Goal: Information Seeking & Learning: Learn about a topic

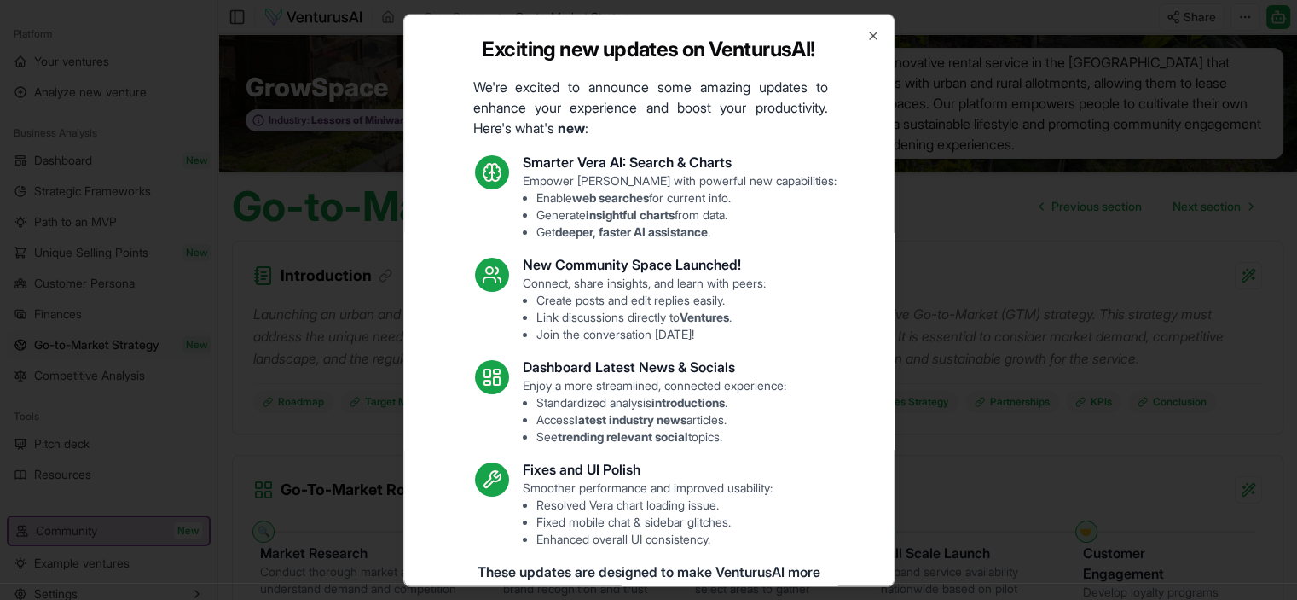
click at [866, 37] on icon "button" at bounding box center [873, 35] width 14 height 14
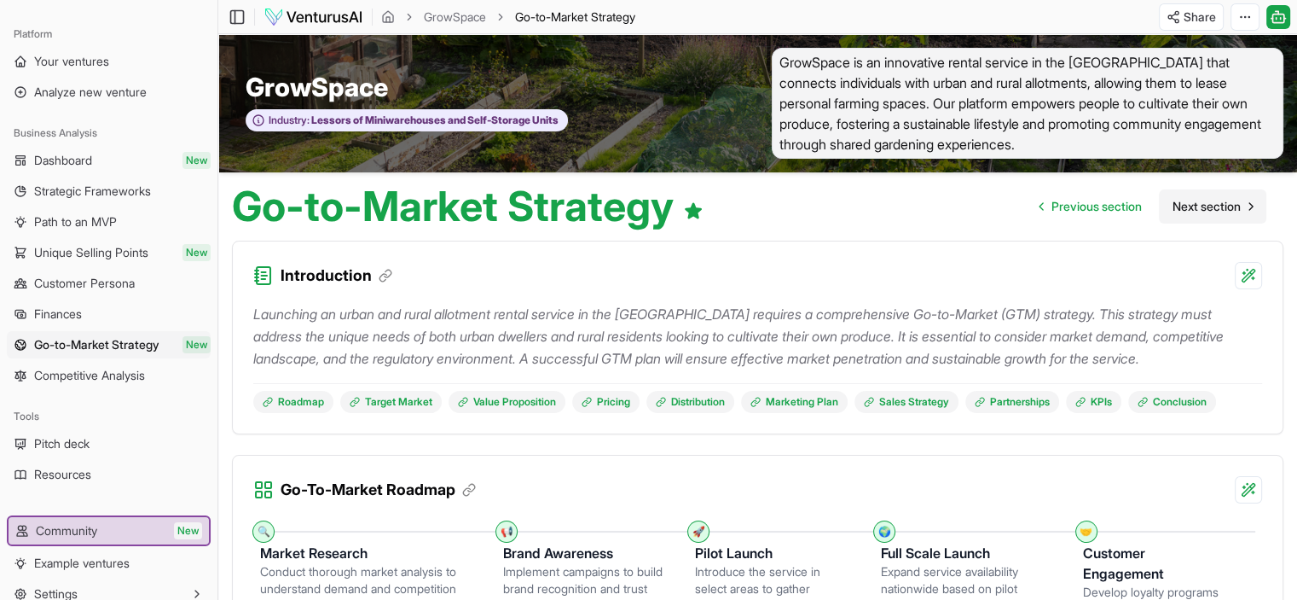
click at [1220, 207] on span "Next section" at bounding box center [1207, 206] width 68 height 17
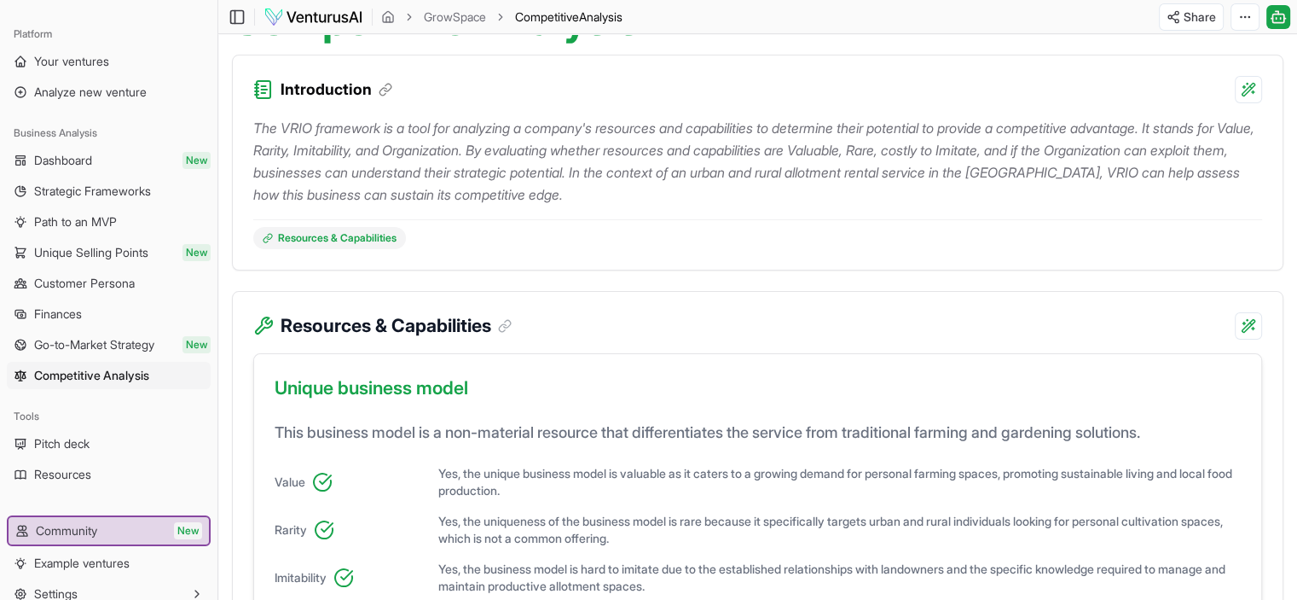
scroll to position [85, 0]
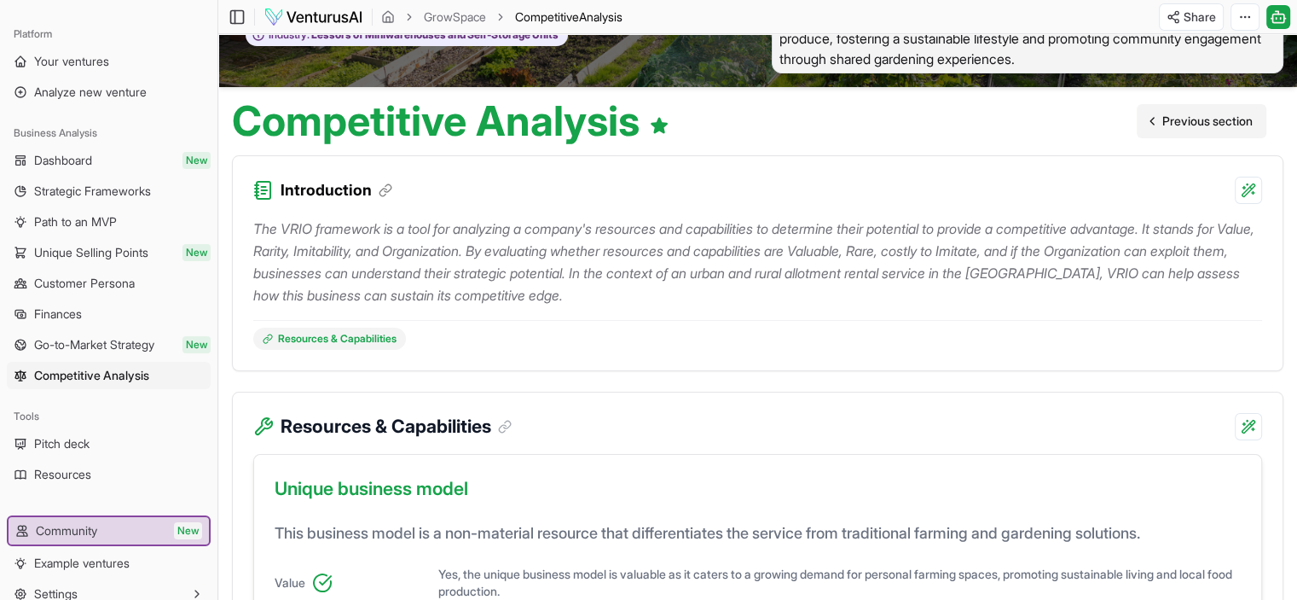
click at [1177, 120] on span "Previous section" at bounding box center [1207, 121] width 90 height 17
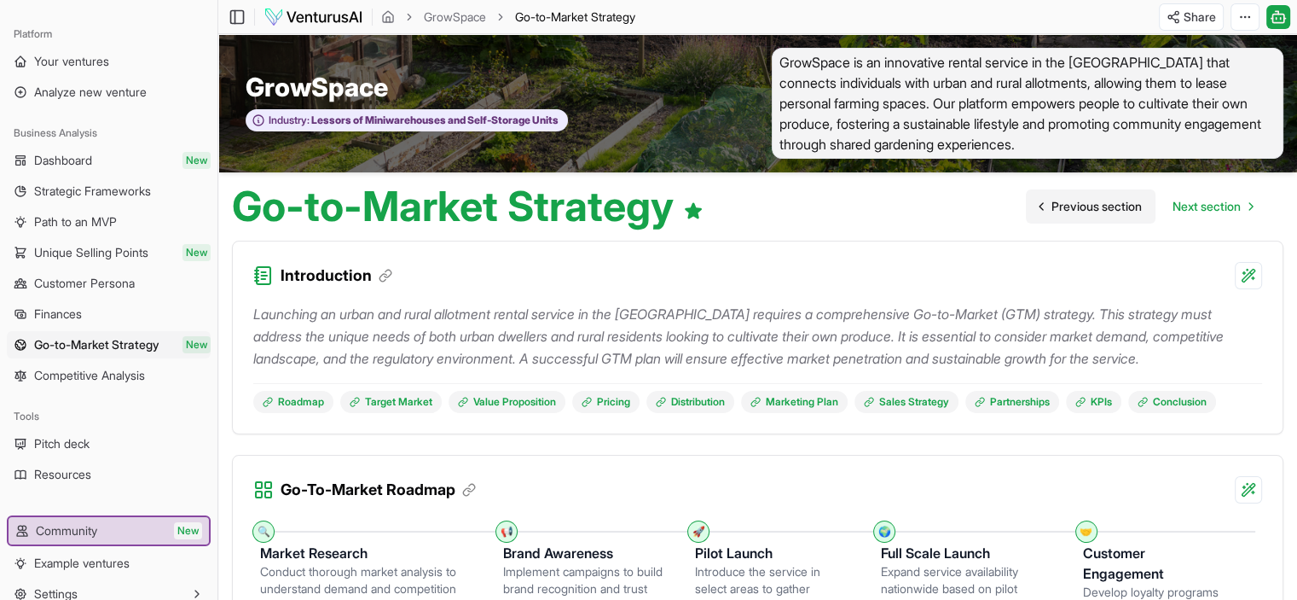
click at [1063, 211] on span "Previous section" at bounding box center [1096, 206] width 90 height 17
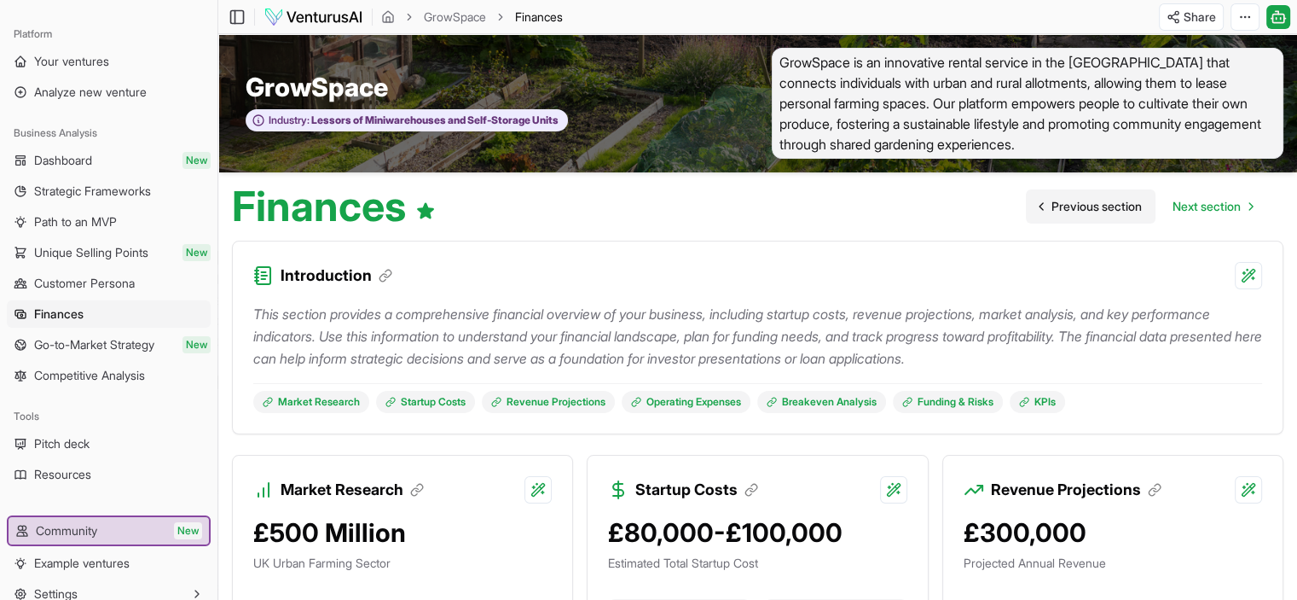
click at [1067, 204] on span "Previous section" at bounding box center [1096, 206] width 90 height 17
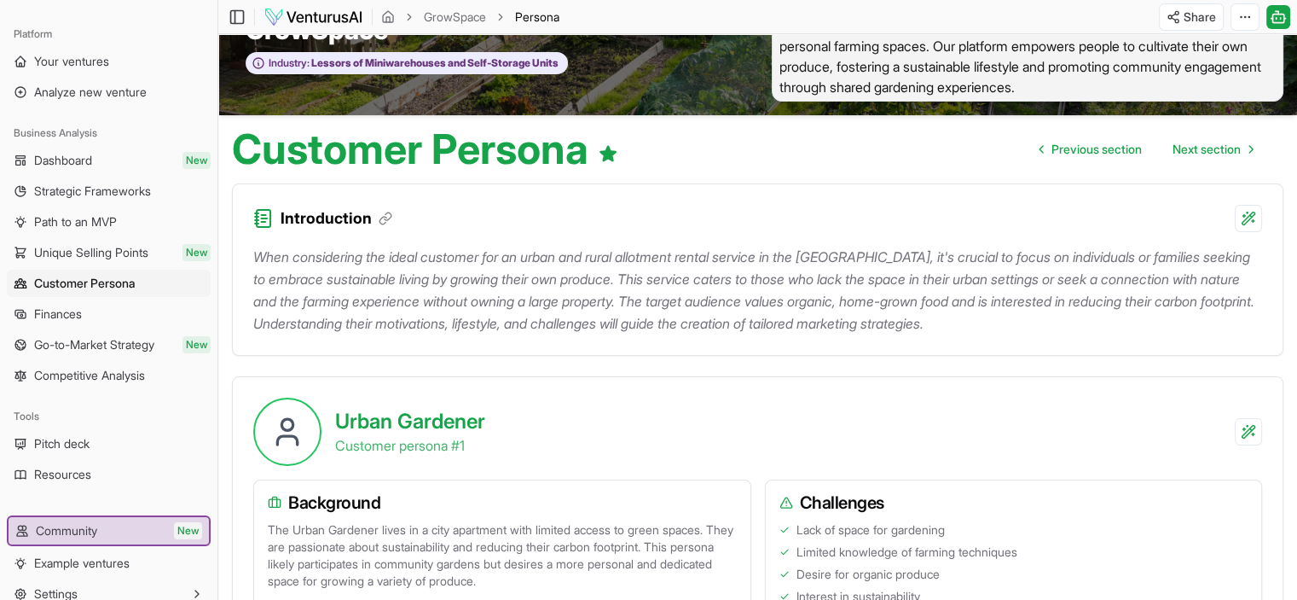
scroll to position [54, 0]
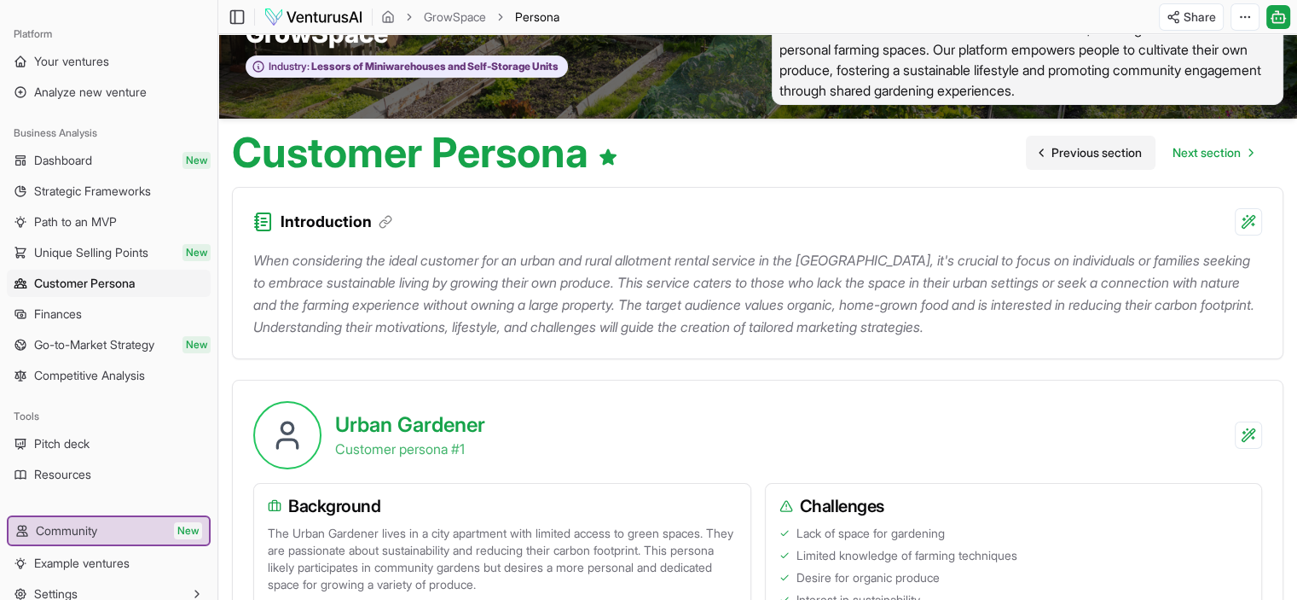
click at [1080, 156] on span "Previous section" at bounding box center [1096, 152] width 90 height 17
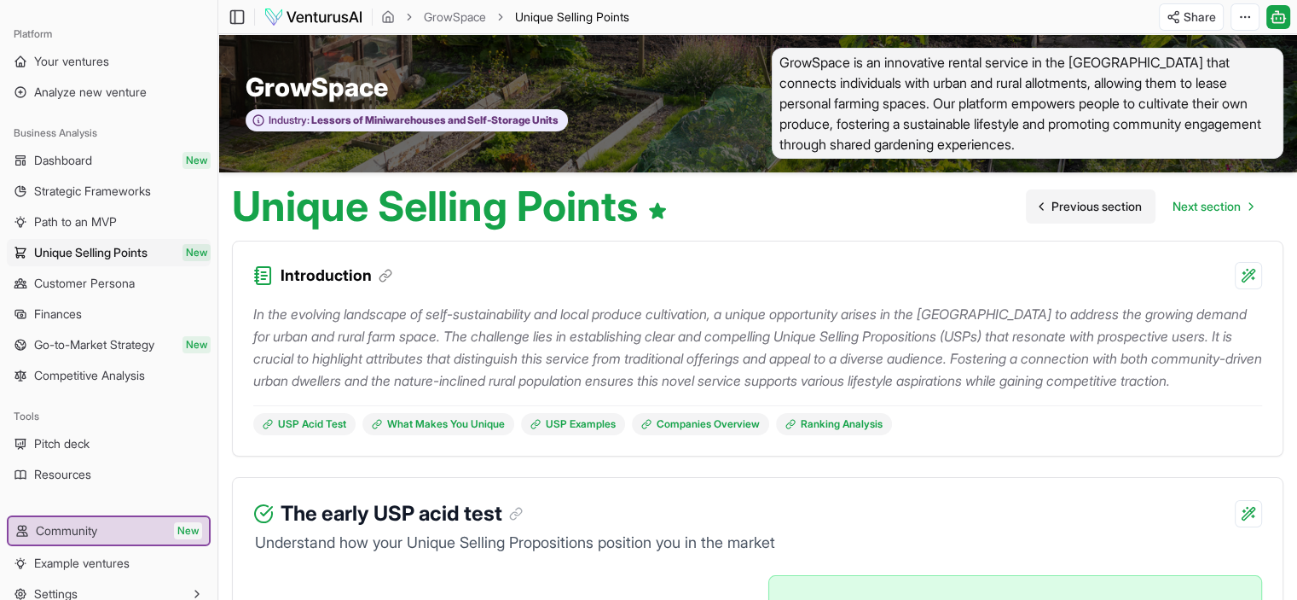
click at [1077, 208] on span "Previous section" at bounding box center [1096, 206] width 90 height 17
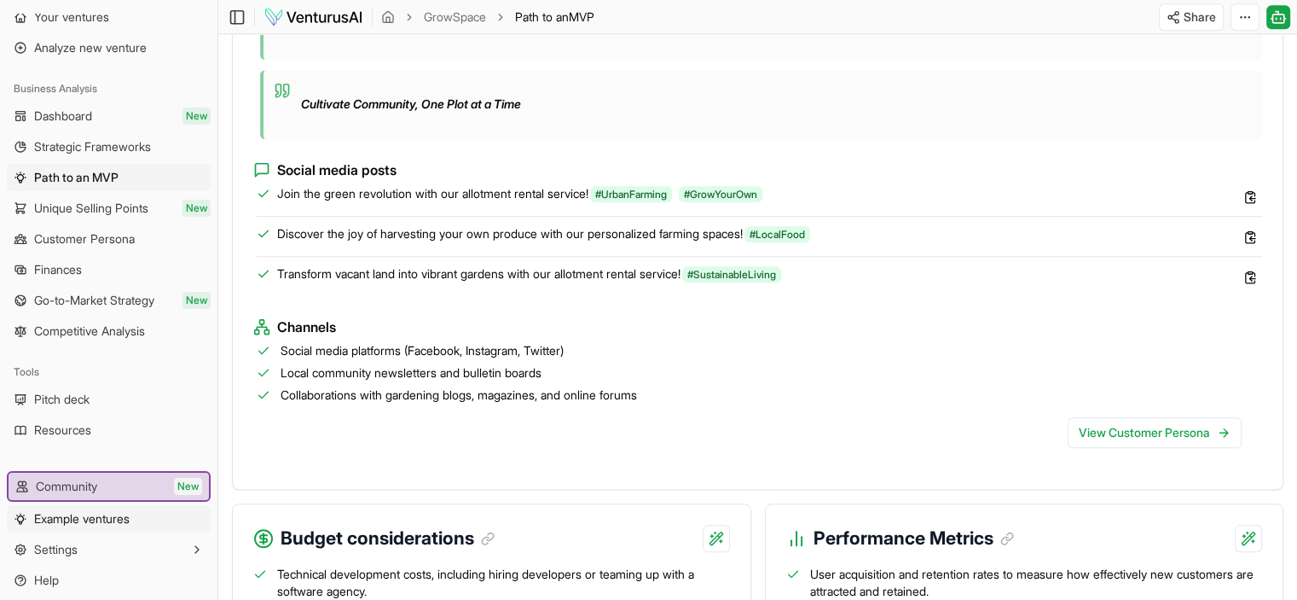
scroll to position [1450, 0]
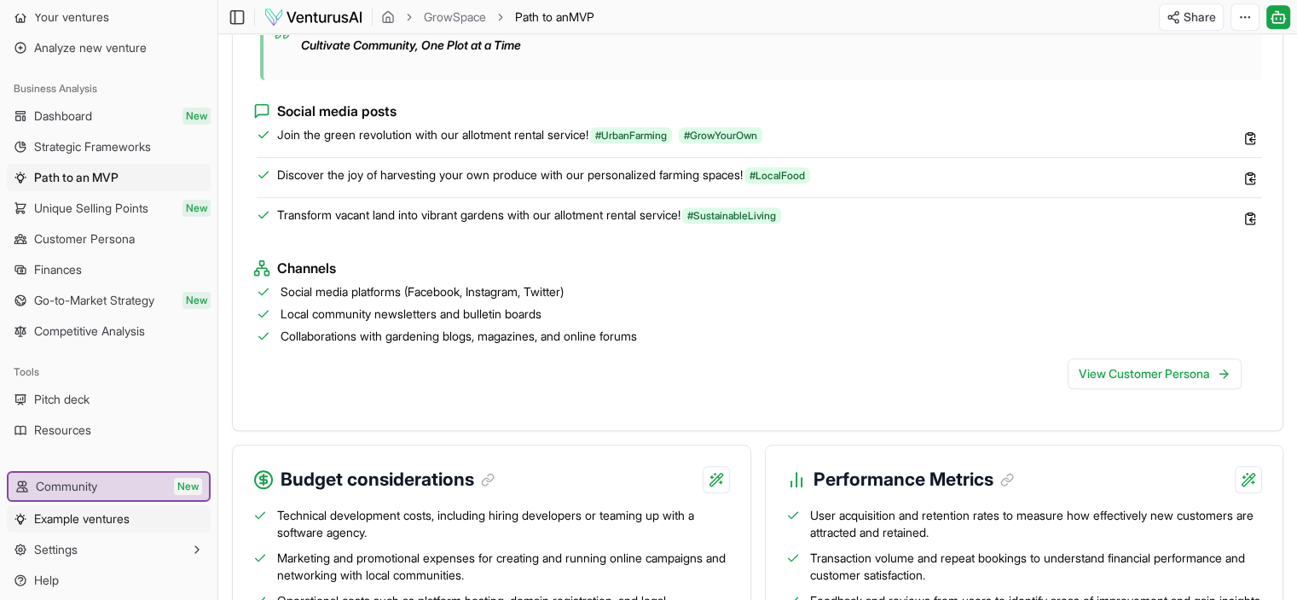
click at [76, 524] on span "Example ventures" at bounding box center [82, 518] width 96 height 17
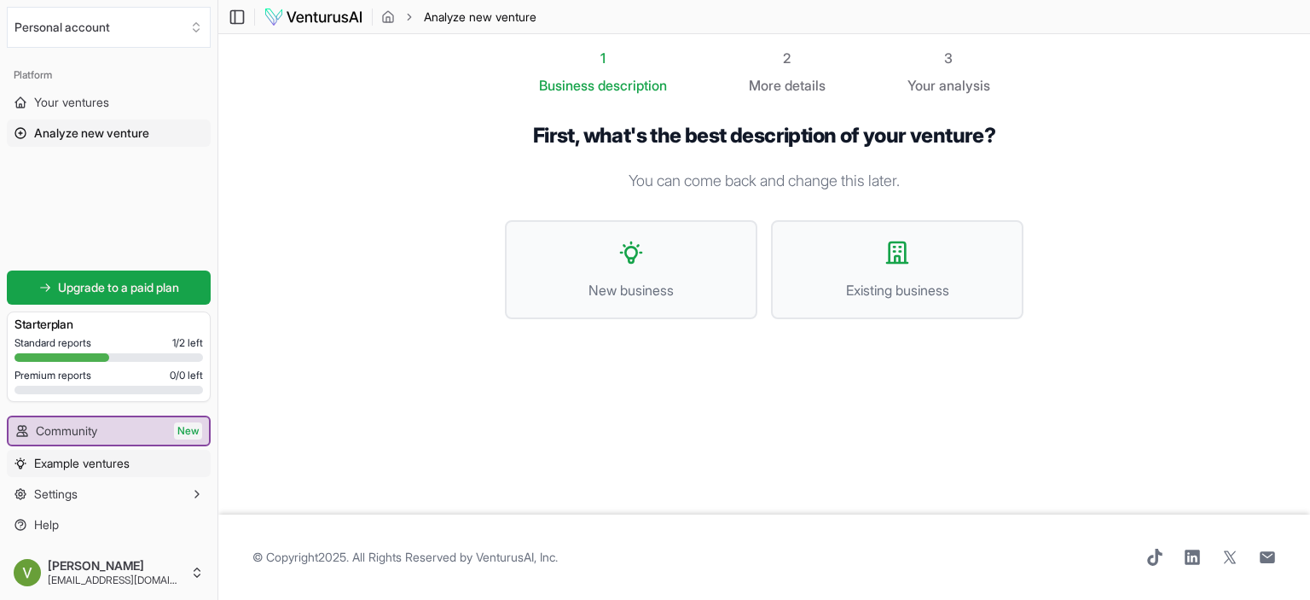
click at [117, 466] on span "Example ventures" at bounding box center [82, 463] width 96 height 17
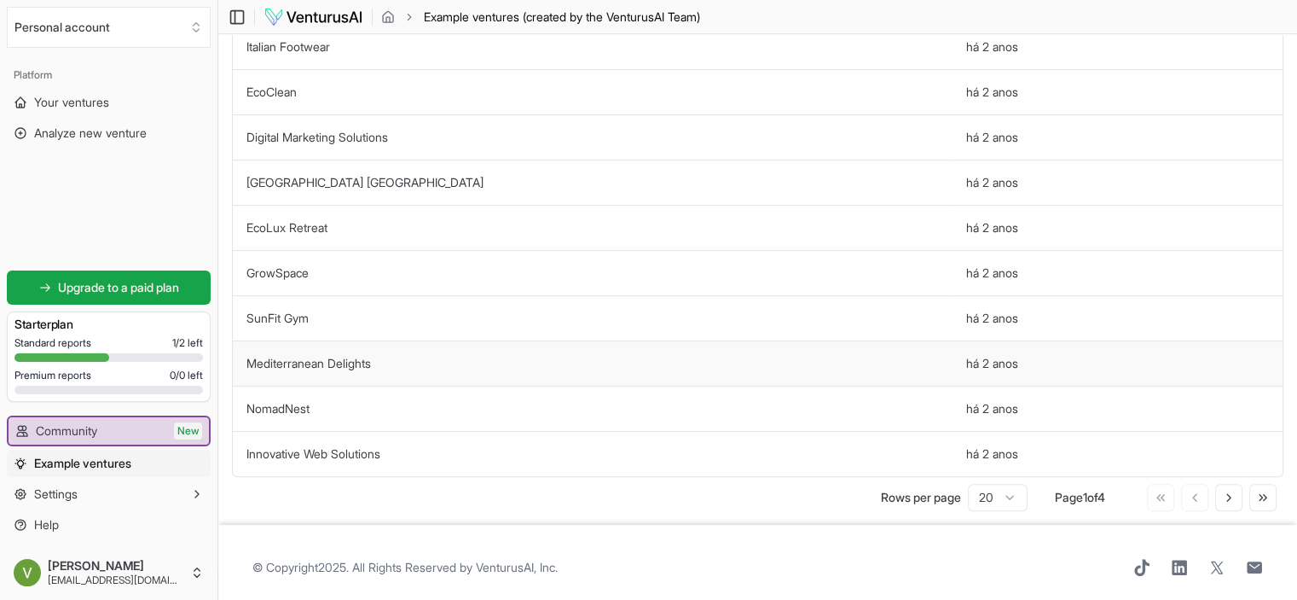
scroll to position [571, 0]
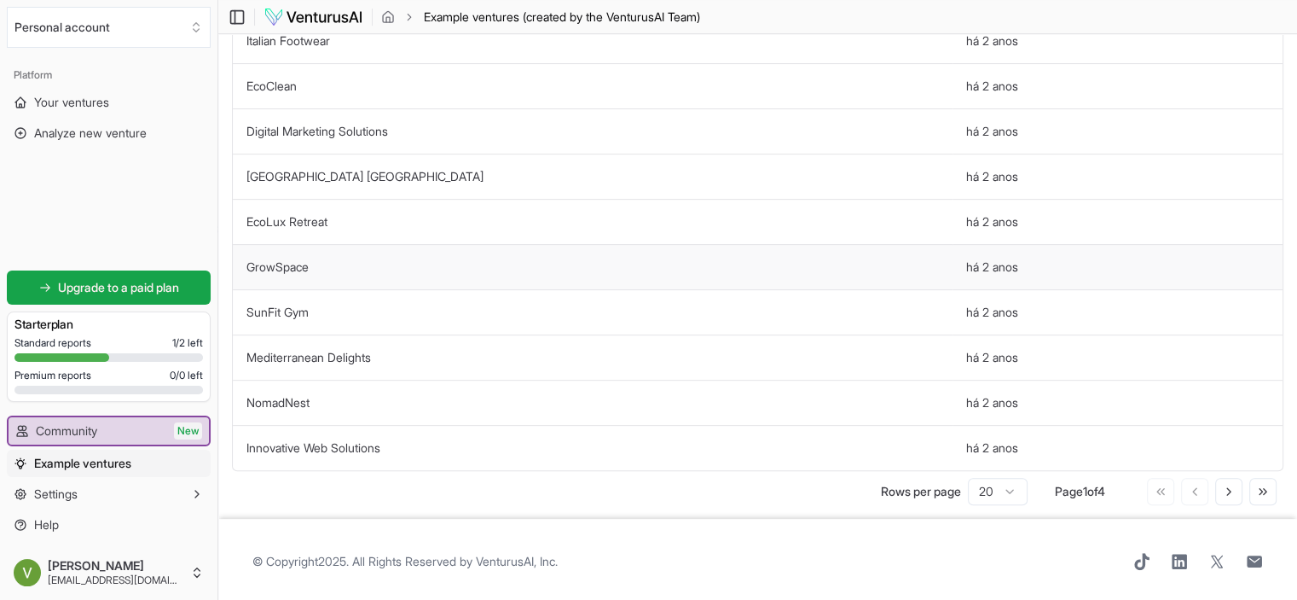
click at [356, 265] on td "GrowSpace" at bounding box center [593, 266] width 720 height 45
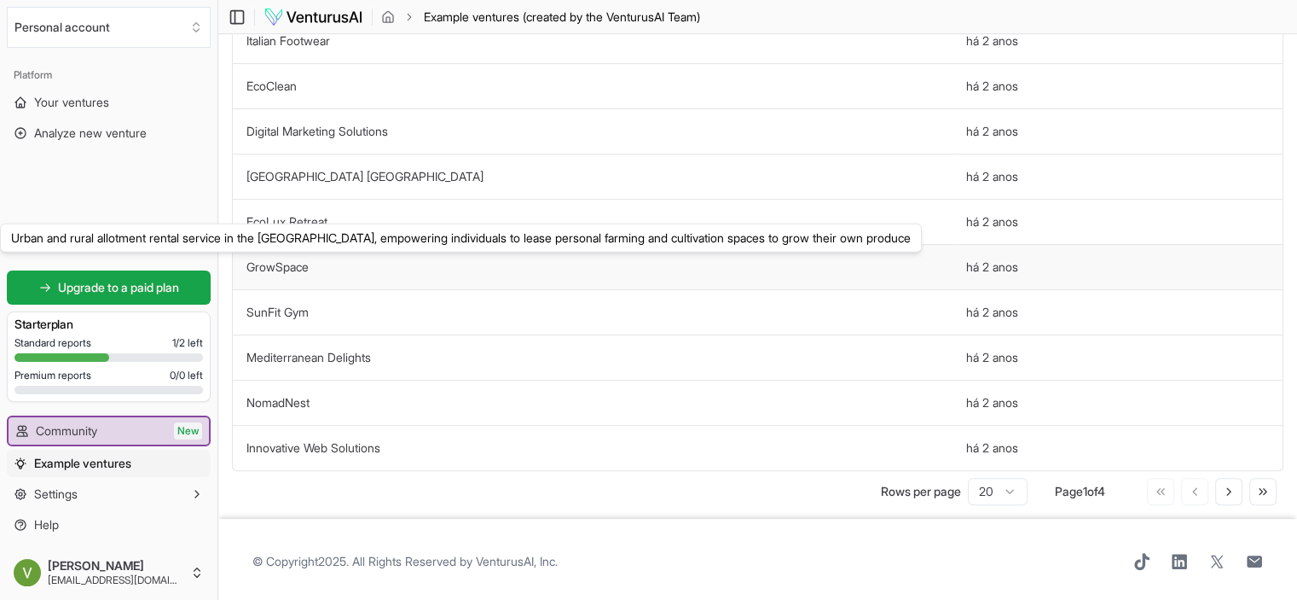
click at [303, 264] on link "GrowSpace" at bounding box center [277, 266] width 62 height 14
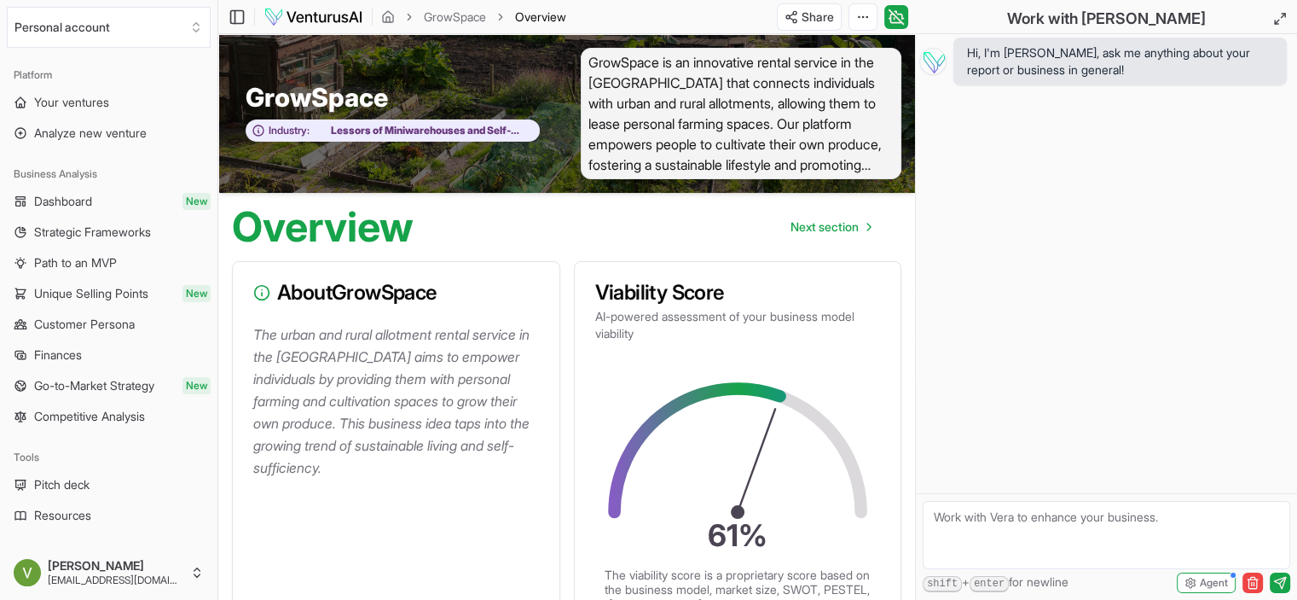
click at [621, 234] on div "Overview Next section" at bounding box center [566, 220] width 697 height 55
click at [820, 226] on span "Next section" at bounding box center [825, 226] width 68 height 17
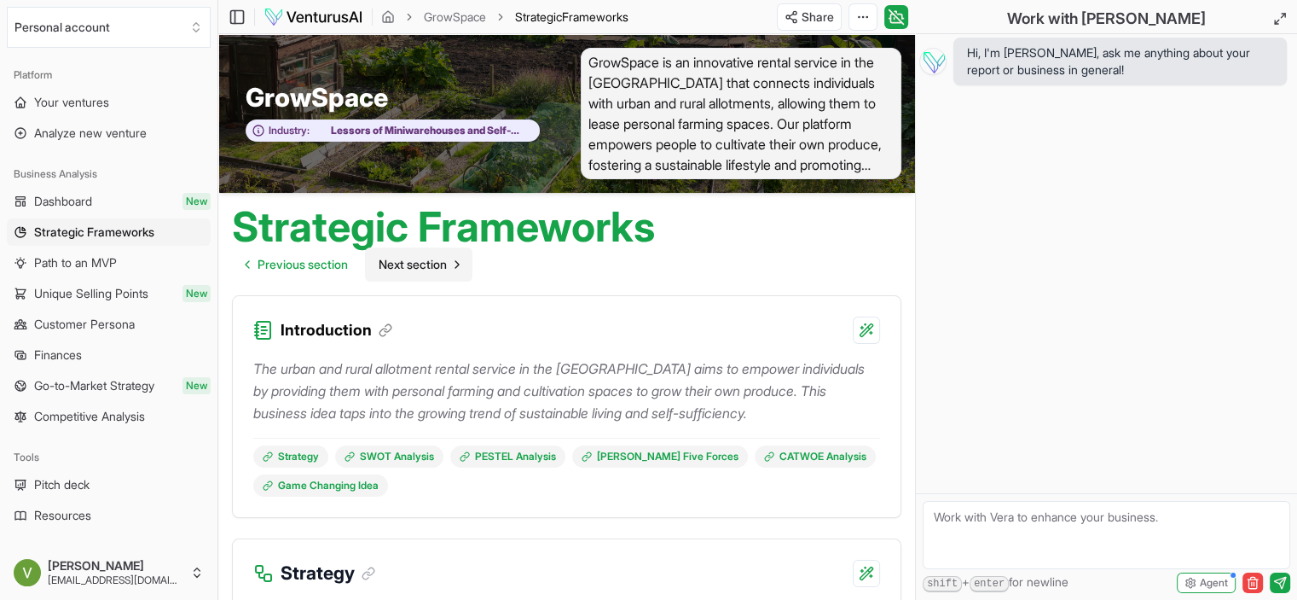
click at [461, 269] on icon "Go to next page" at bounding box center [457, 265] width 14 height 14
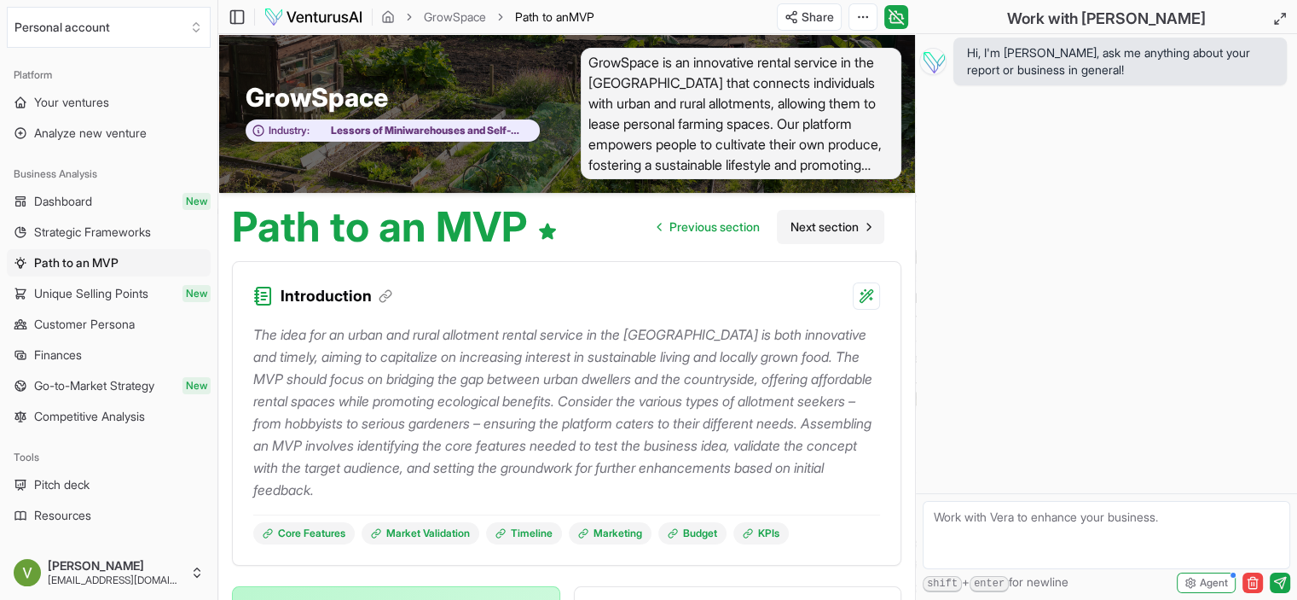
click at [815, 232] on span "Next section" at bounding box center [825, 226] width 68 height 17
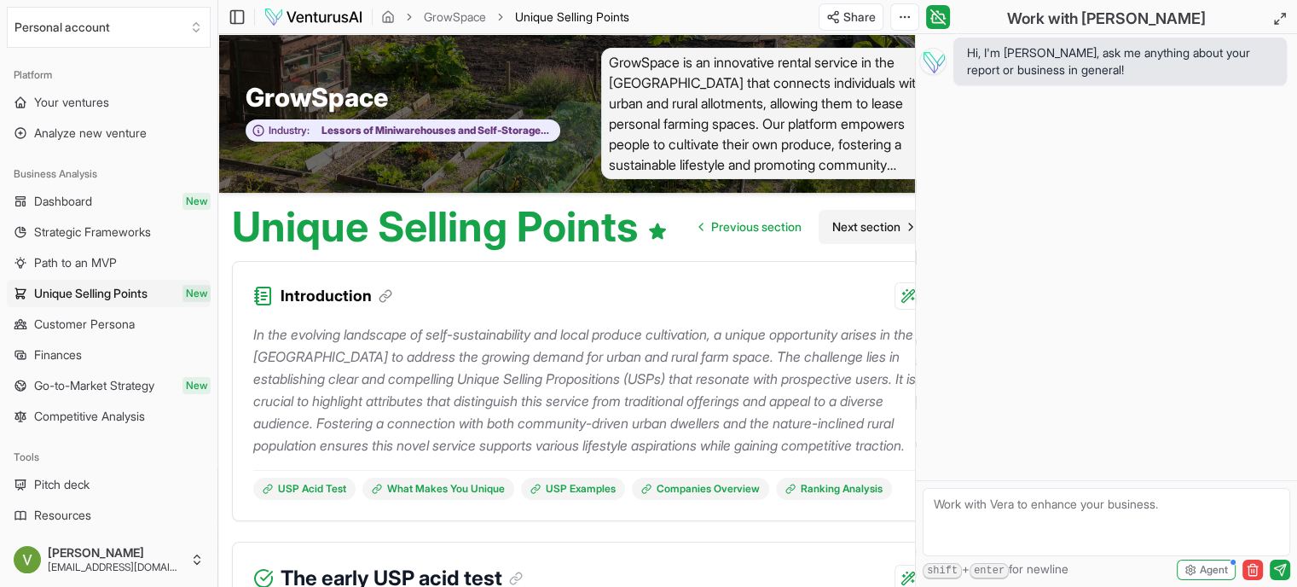
click at [860, 228] on span "Next section" at bounding box center [866, 226] width 68 height 17
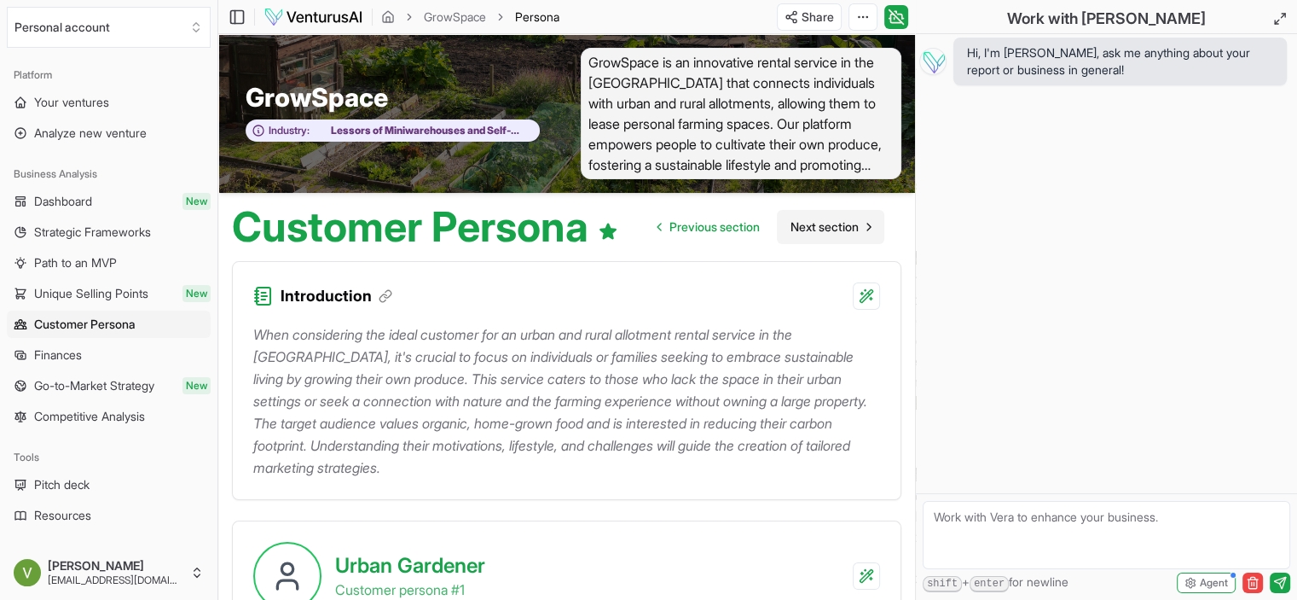
click at [843, 224] on span "Next section" at bounding box center [825, 226] width 68 height 17
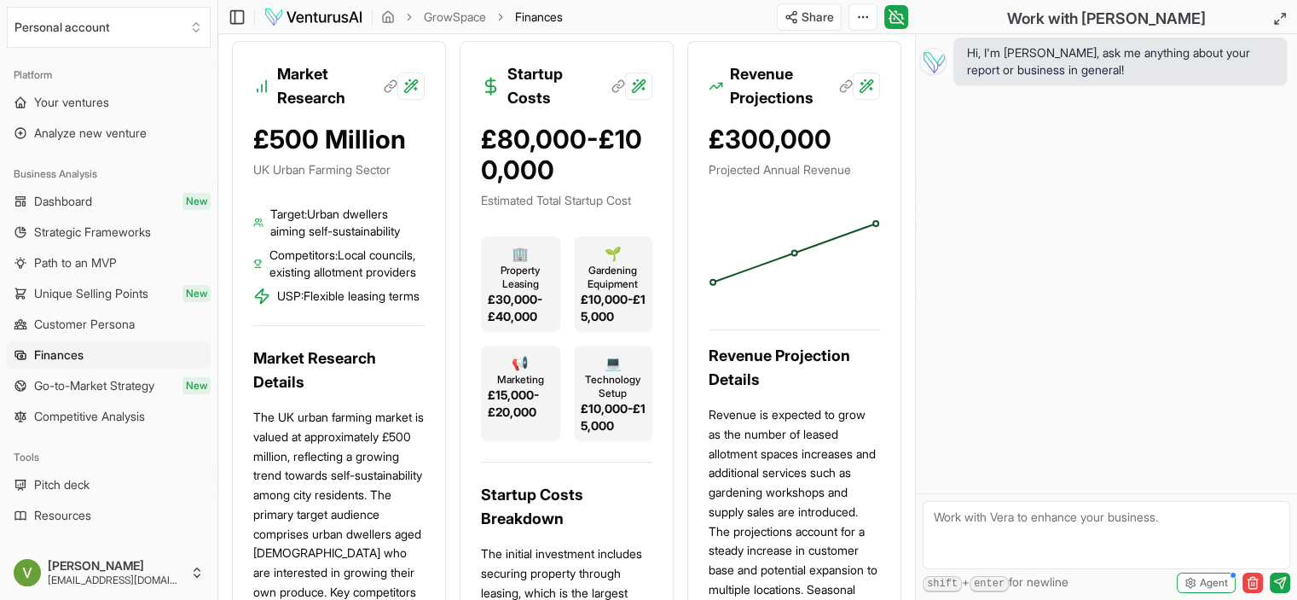
scroll to position [467, 0]
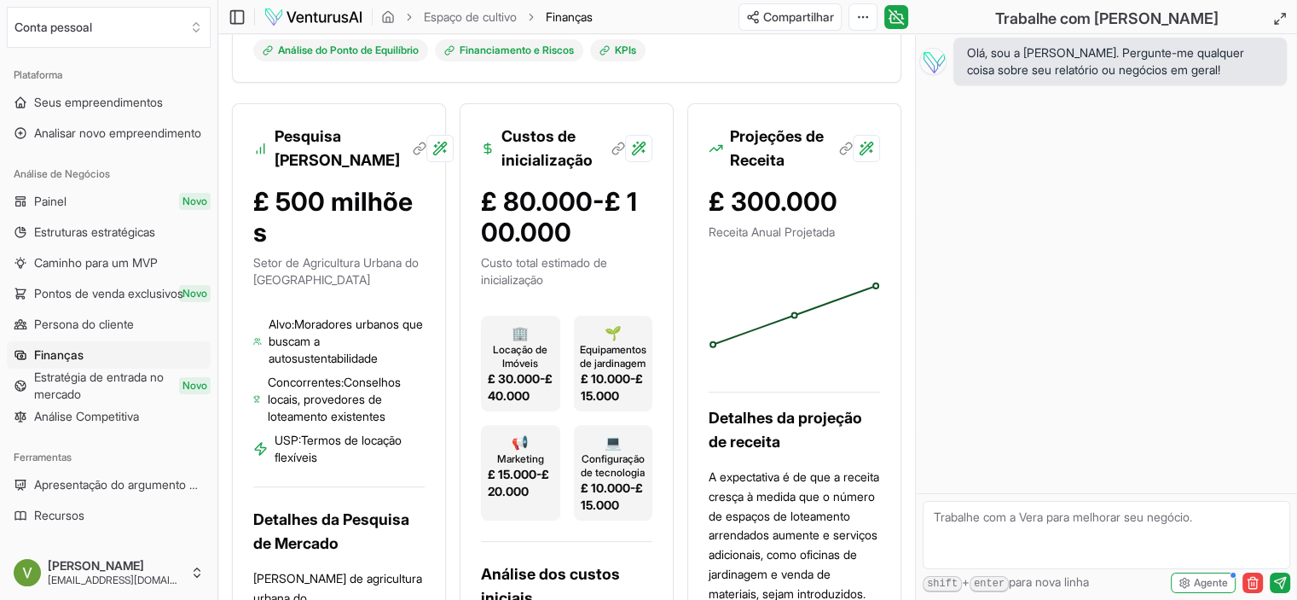
drag, startPoint x: 686, startPoint y: 94, endPoint x: 675, endPoint y: 103, distance: 13.9
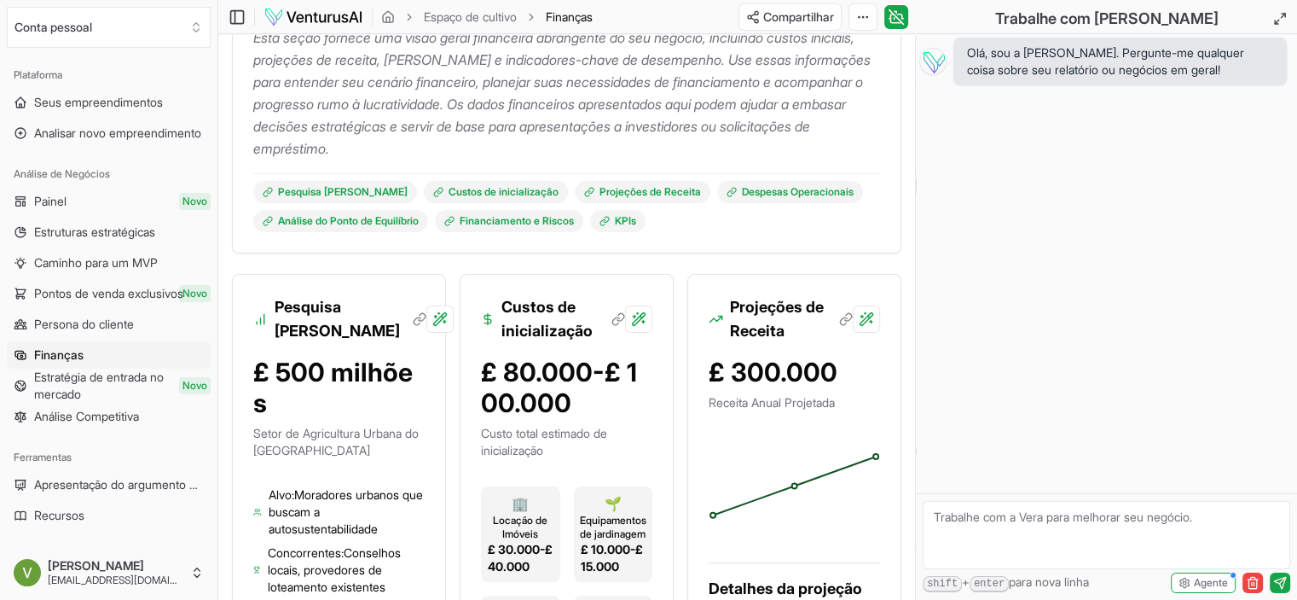
scroll to position [126, 0]
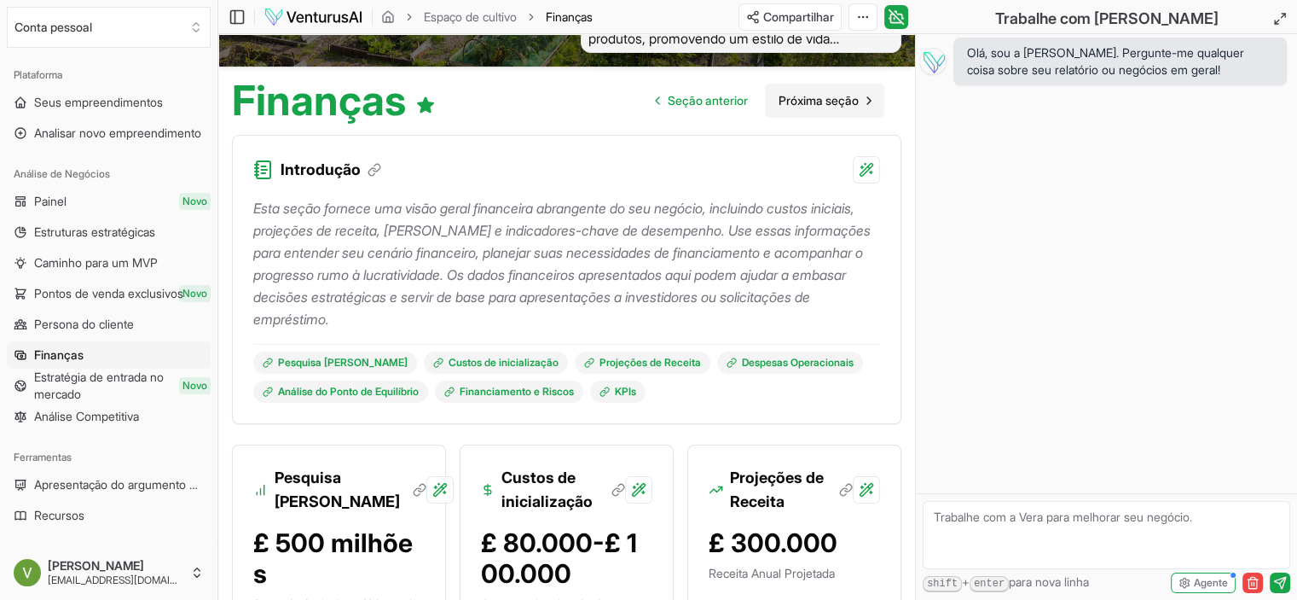
click at [839, 99] on font "Próxima seção" at bounding box center [819, 100] width 80 height 14
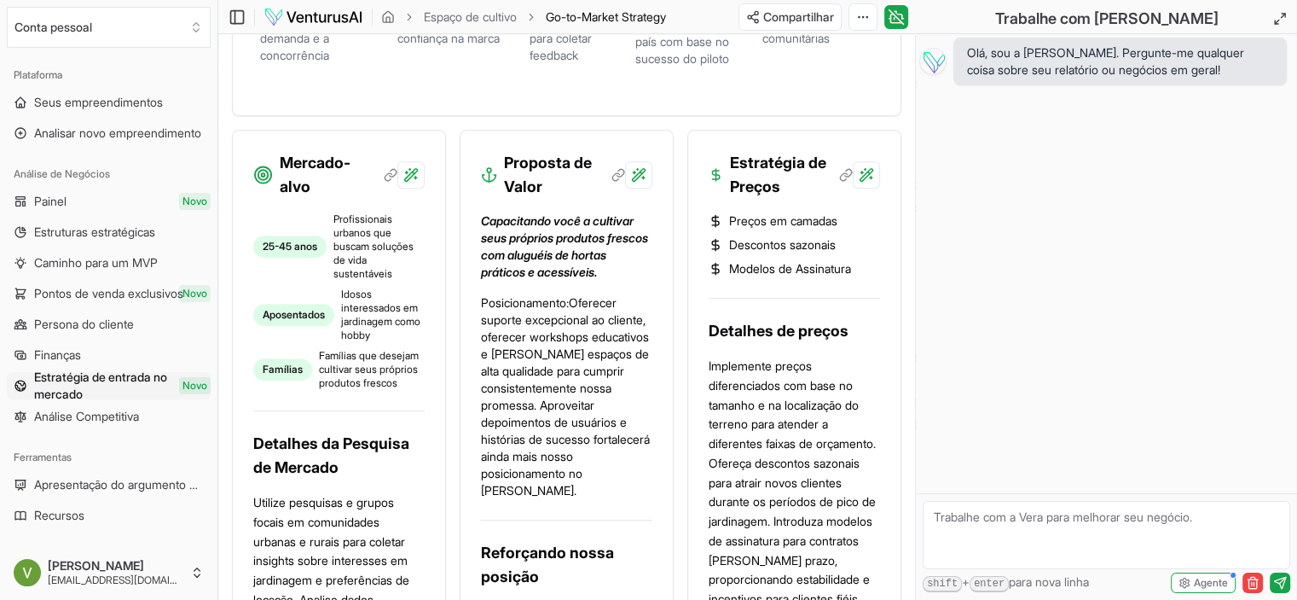
scroll to position [768, 0]
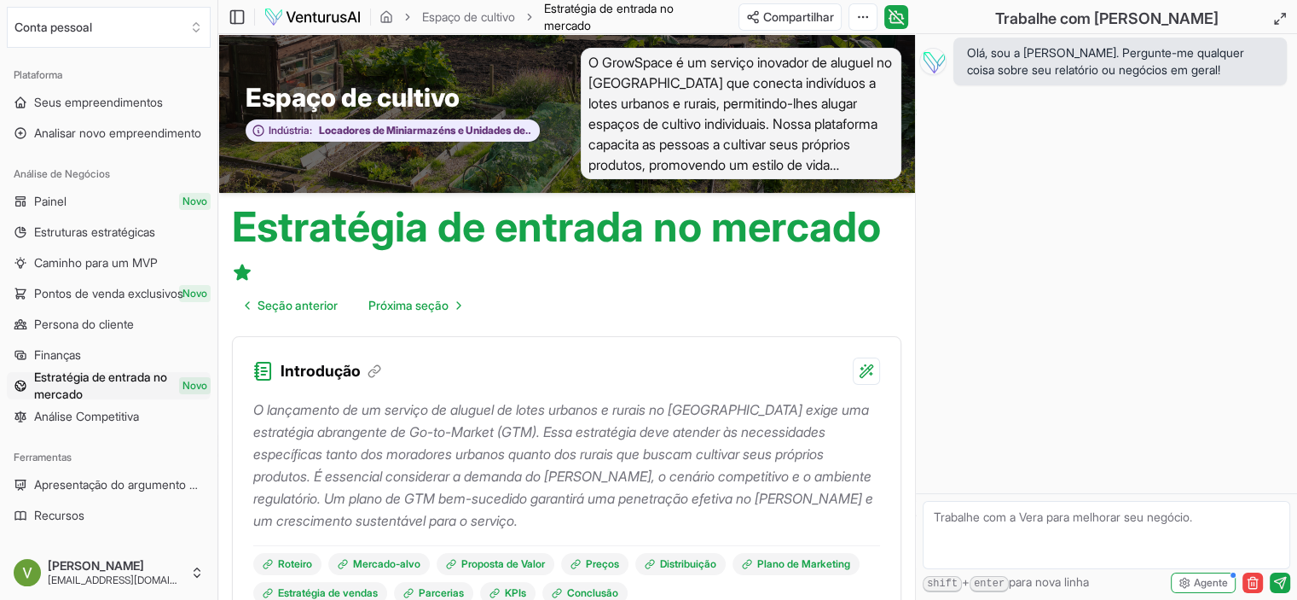
click at [690, 286] on h1 "Estratégia de entrada no mercado" at bounding box center [558, 247] width 652 height 82
click at [297, 304] on font "Seção anterior" at bounding box center [298, 305] width 80 height 14
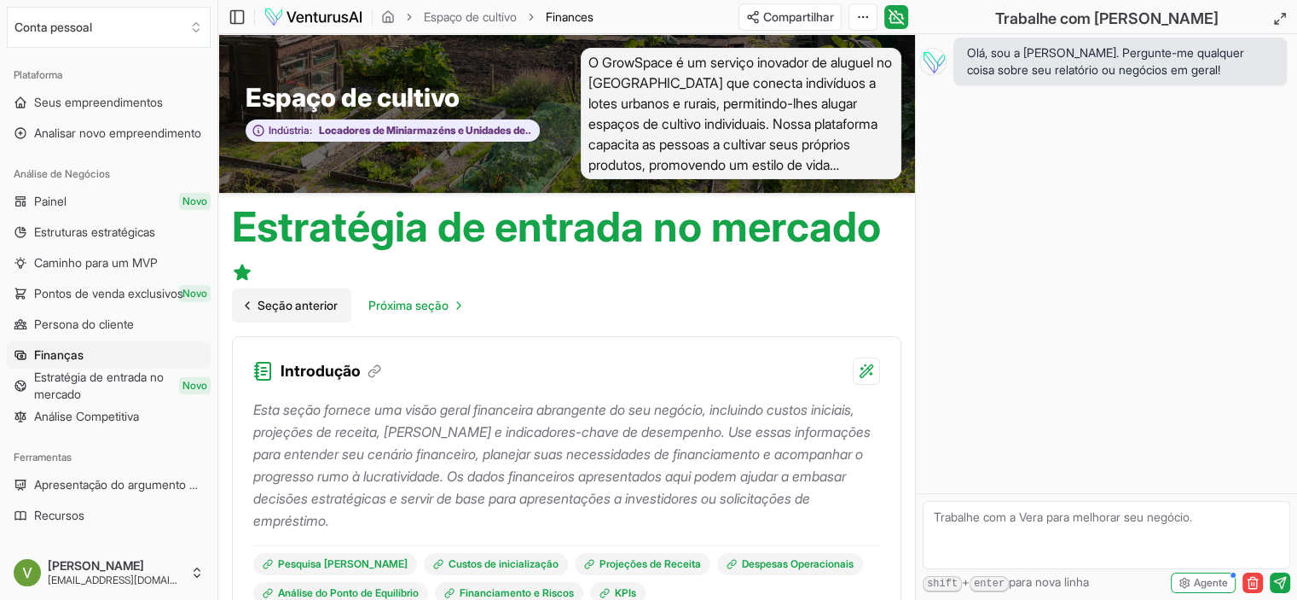
click at [314, 316] on link "Seção anterior" at bounding box center [291, 305] width 119 height 34
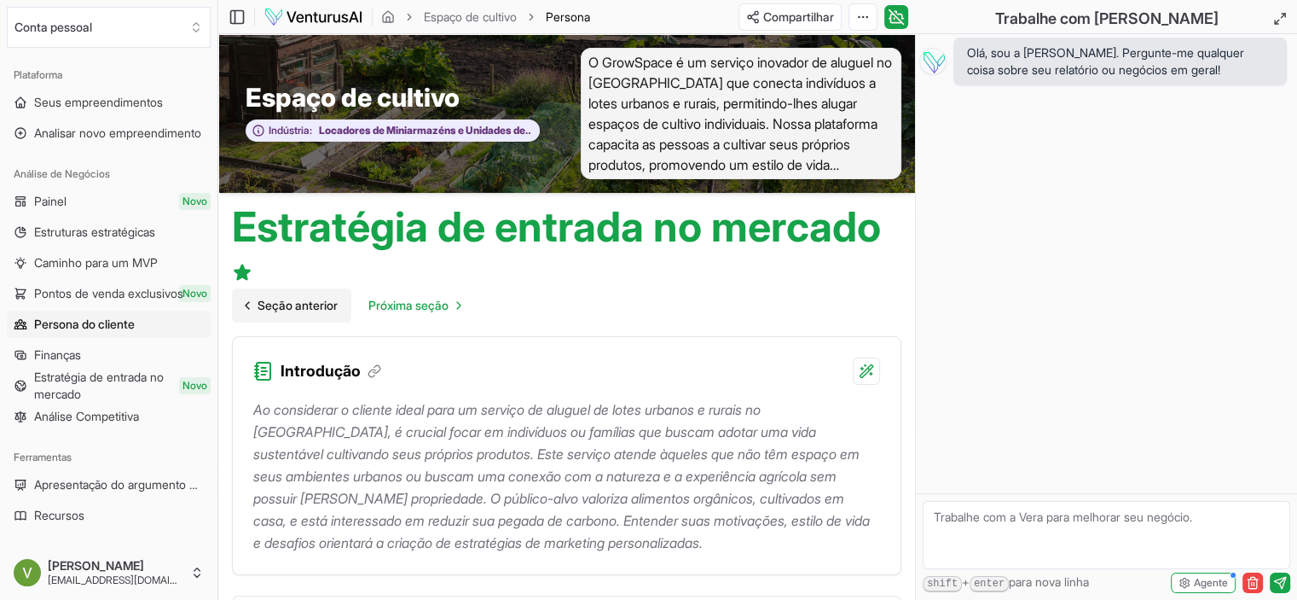
click at [299, 310] on font "Seção anterior" at bounding box center [298, 305] width 80 height 14
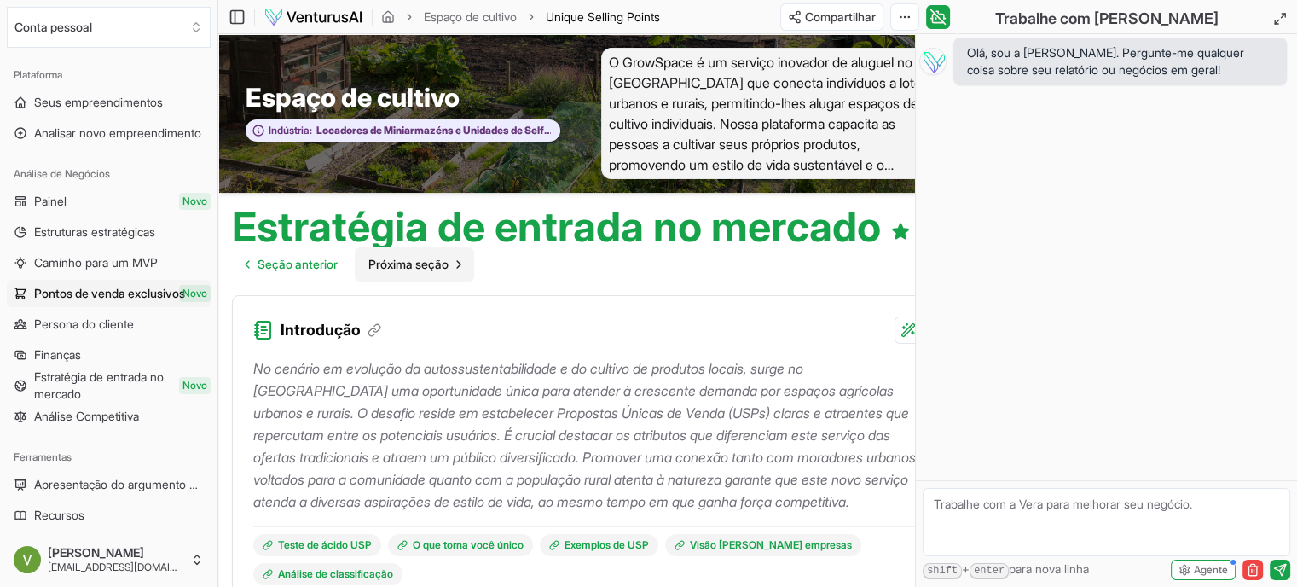
click at [433, 262] on font "Próxima seção" at bounding box center [408, 264] width 80 height 14
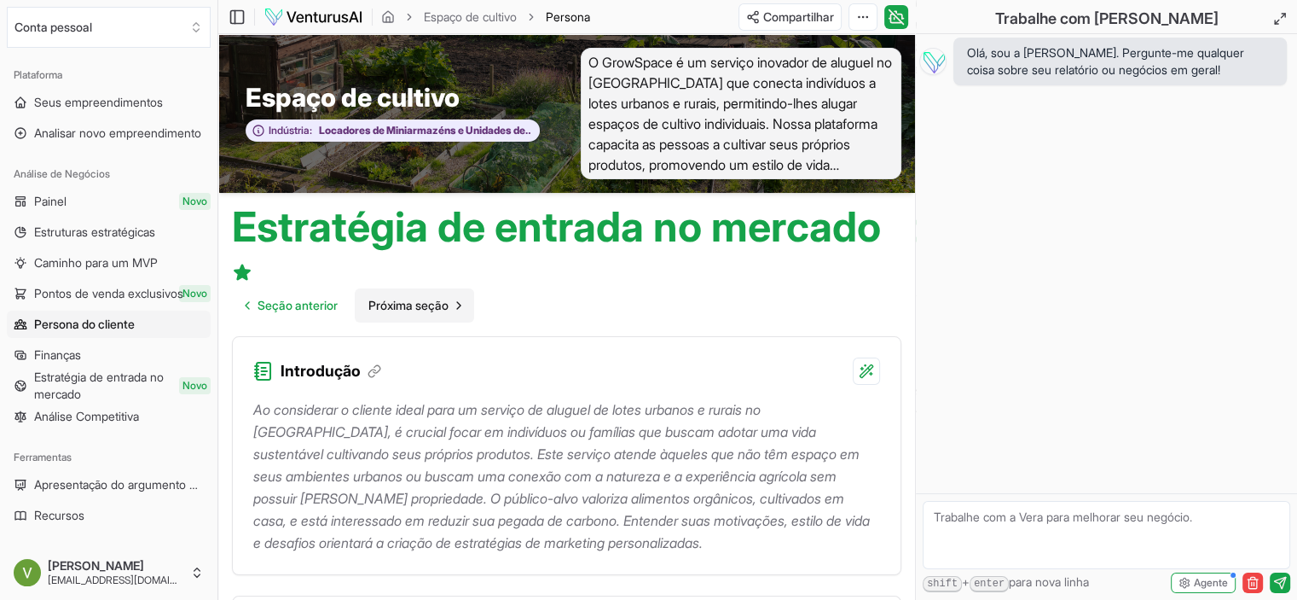
click at [443, 297] on span "Próxima seção" at bounding box center [408, 305] width 80 height 17
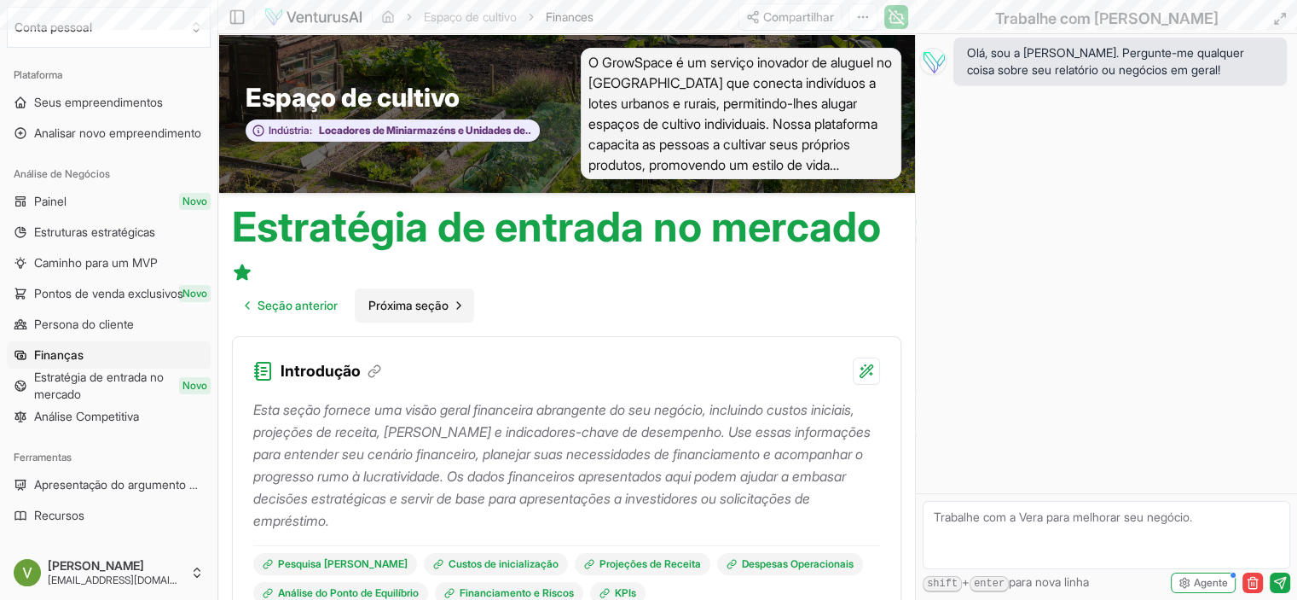
click at [443, 297] on span "Próxima seção" at bounding box center [408, 305] width 80 height 17
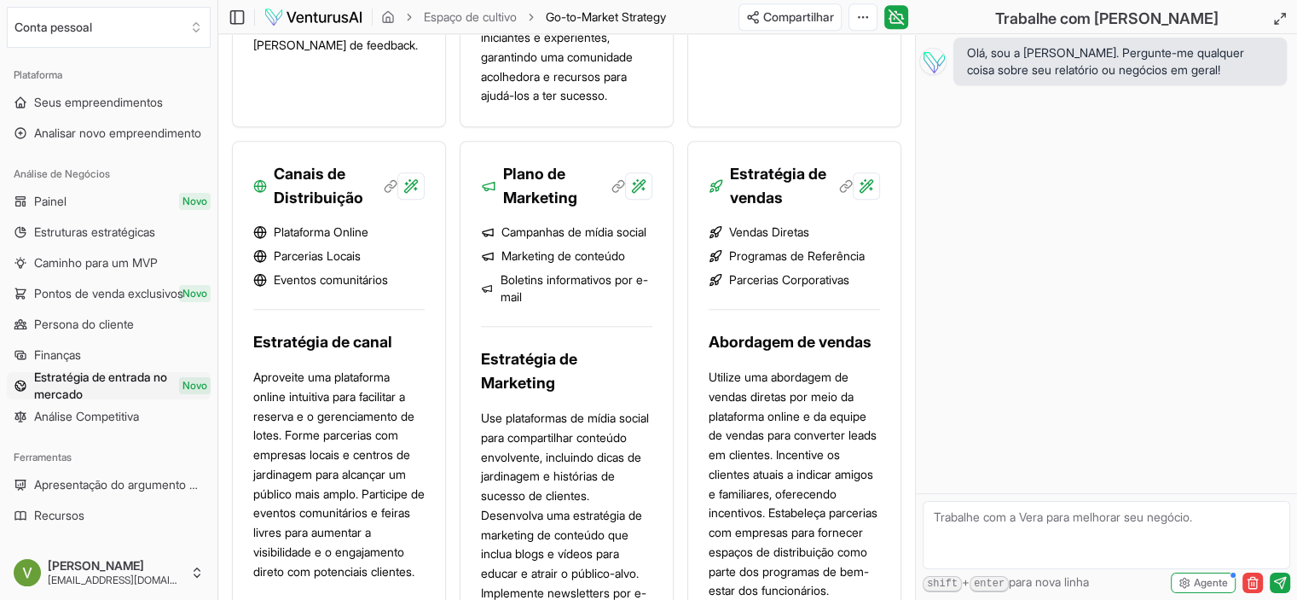
scroll to position [1522, 0]
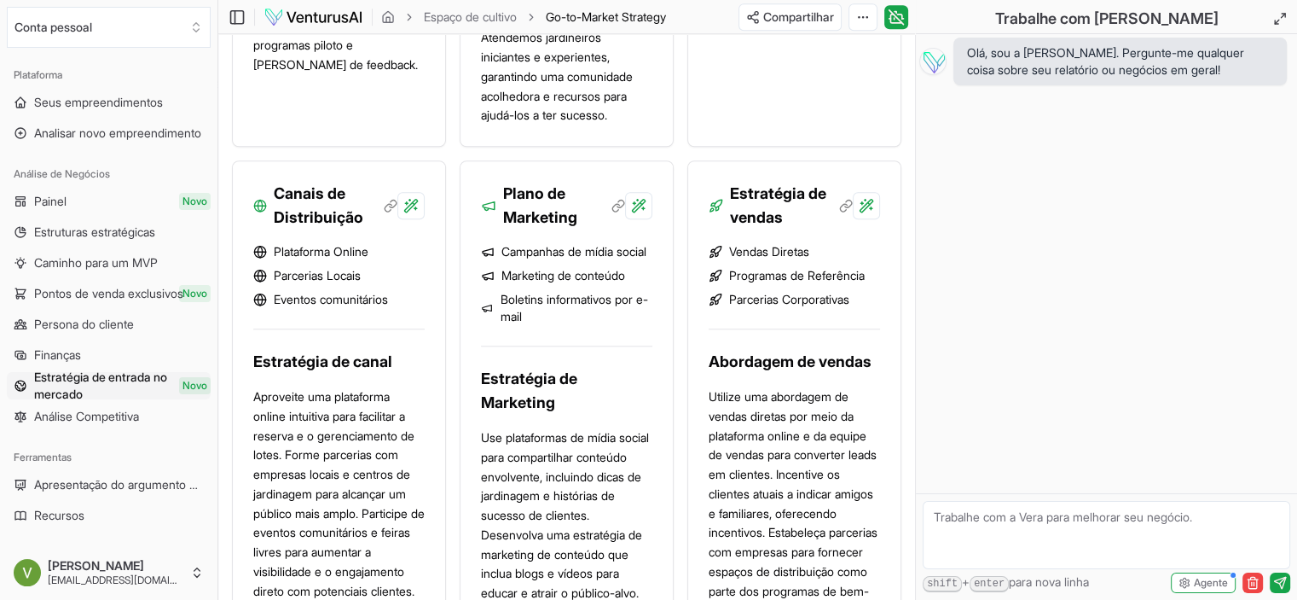
click at [537, 281] on font "Marketing de conteúdo" at bounding box center [563, 275] width 124 height 17
drag, startPoint x: 536, startPoint y: 256, endPoint x: 589, endPoint y: 252, distance: 53.0
click at [540, 254] on font "Campanhas de mídia social" at bounding box center [573, 251] width 145 height 17
click at [525, 200] on font "Plano de Marketing" at bounding box center [540, 205] width 74 height 42
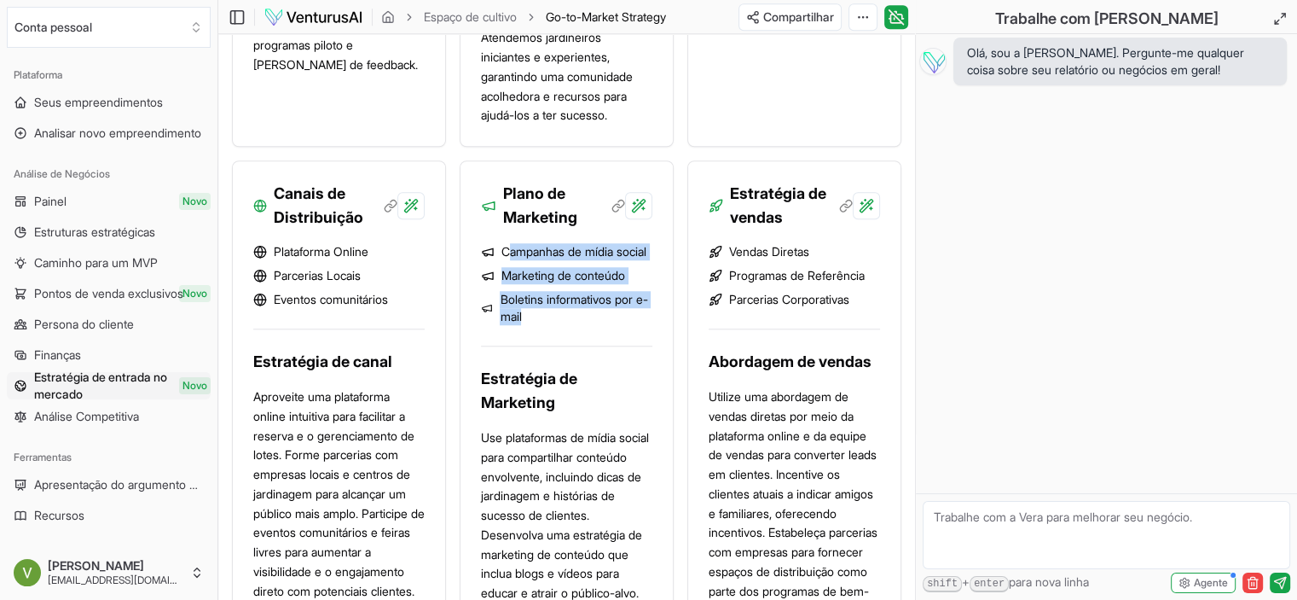
drag, startPoint x: 512, startPoint y: 248, endPoint x: 548, endPoint y: 334, distance: 93.6
click at [548, 325] on ul "Campanhas de mídia social Marketing de conteúdo Boletins informativos por e-mail" at bounding box center [566, 284] width 171 height 82
click at [548, 325] on font "Boletins informativos por e-mail" at bounding box center [576, 308] width 153 height 34
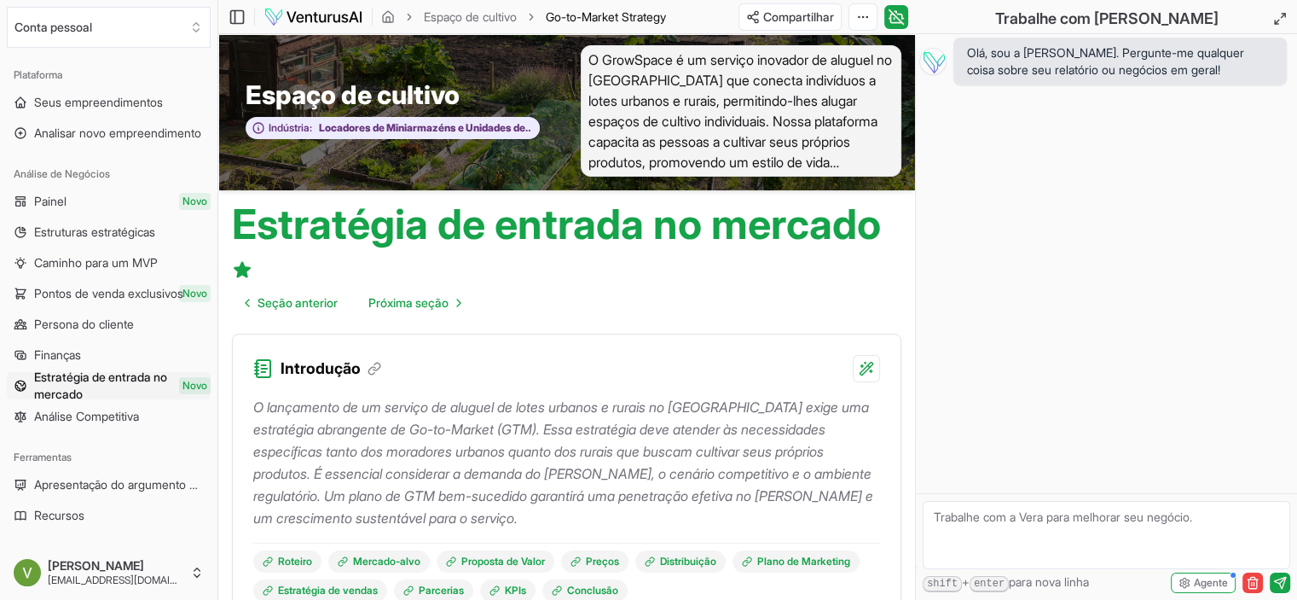
scroll to position [0, 0]
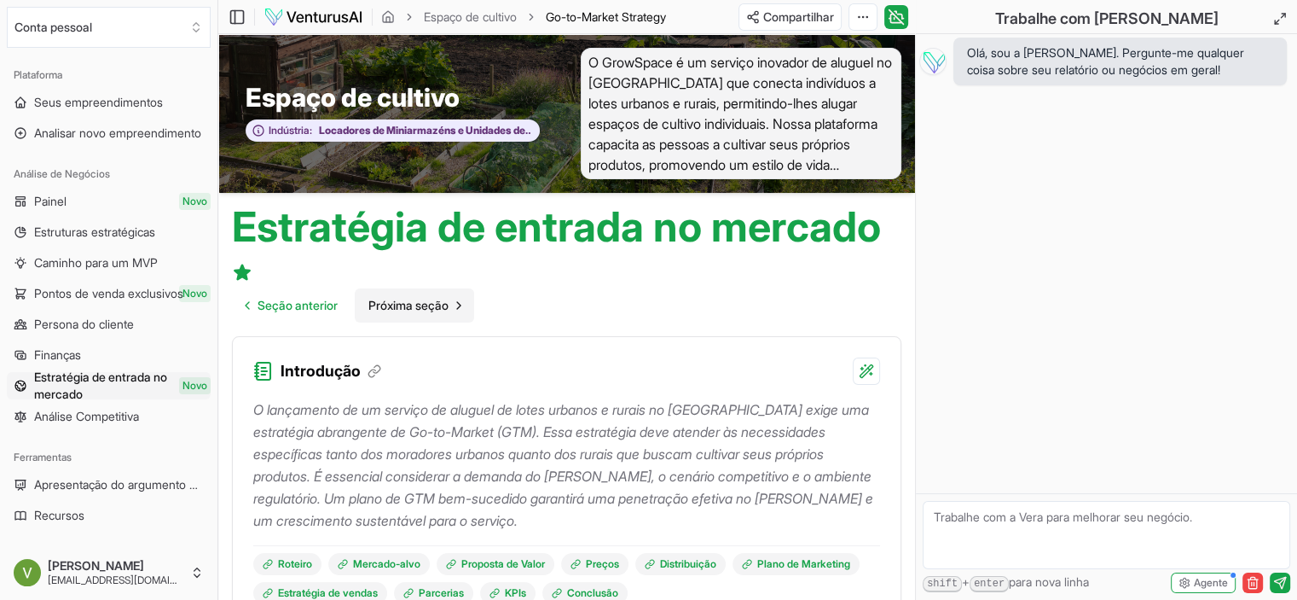
click at [443, 310] on font "Próxima seção" at bounding box center [408, 305] width 80 height 14
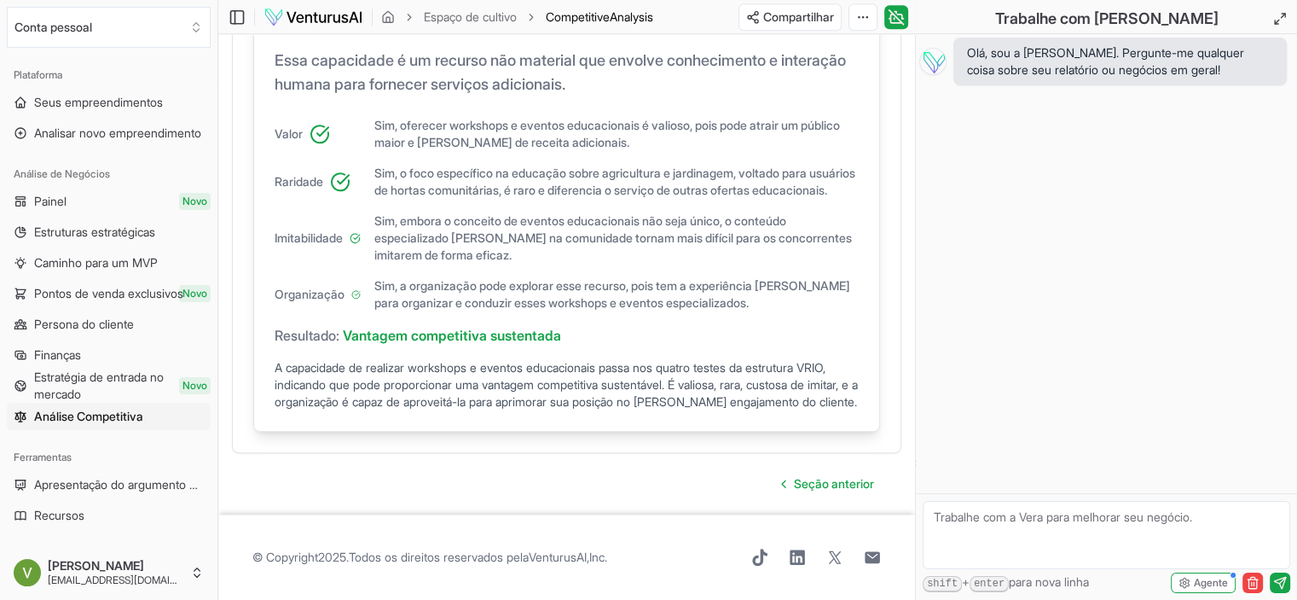
scroll to position [1659, 0]
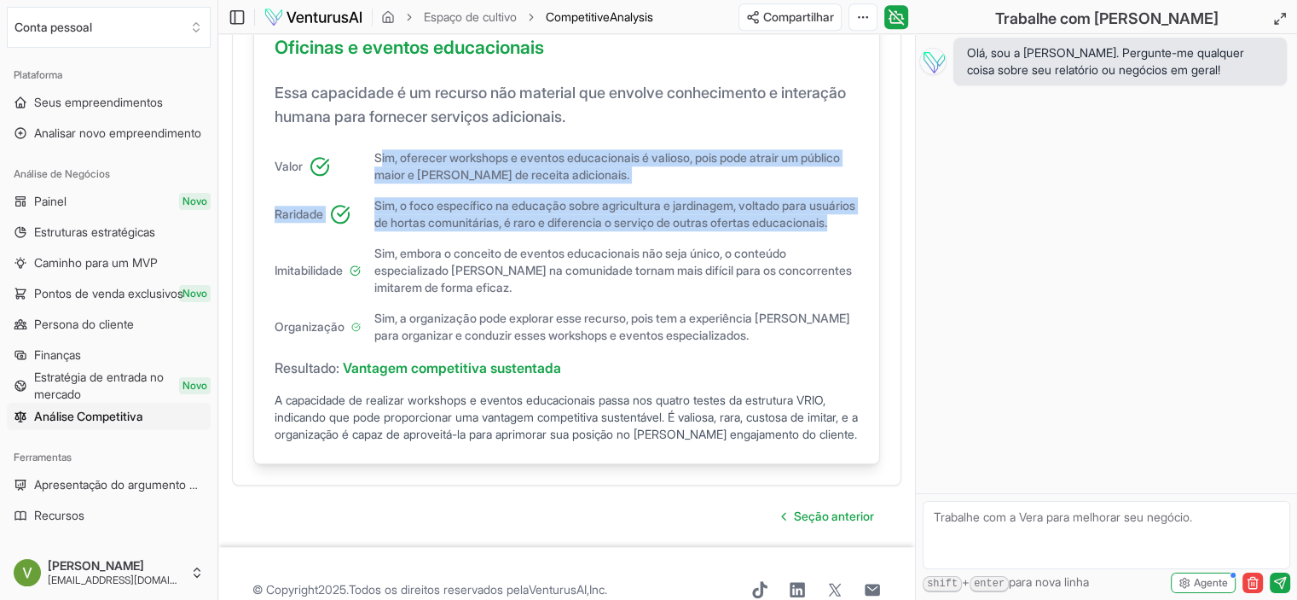
drag, startPoint x: 379, startPoint y: 177, endPoint x: 470, endPoint y: 268, distance: 128.4
click at [470, 268] on div "Valor Sim, oferecer workshops e eventos educacionais é valioso, pois pode atrai…" at bounding box center [567, 246] width 584 height 194
click at [471, 268] on div "Valor Sim, oferecer workshops e eventos educacionais é valioso, pois pode atrai…" at bounding box center [567, 246] width 584 height 194
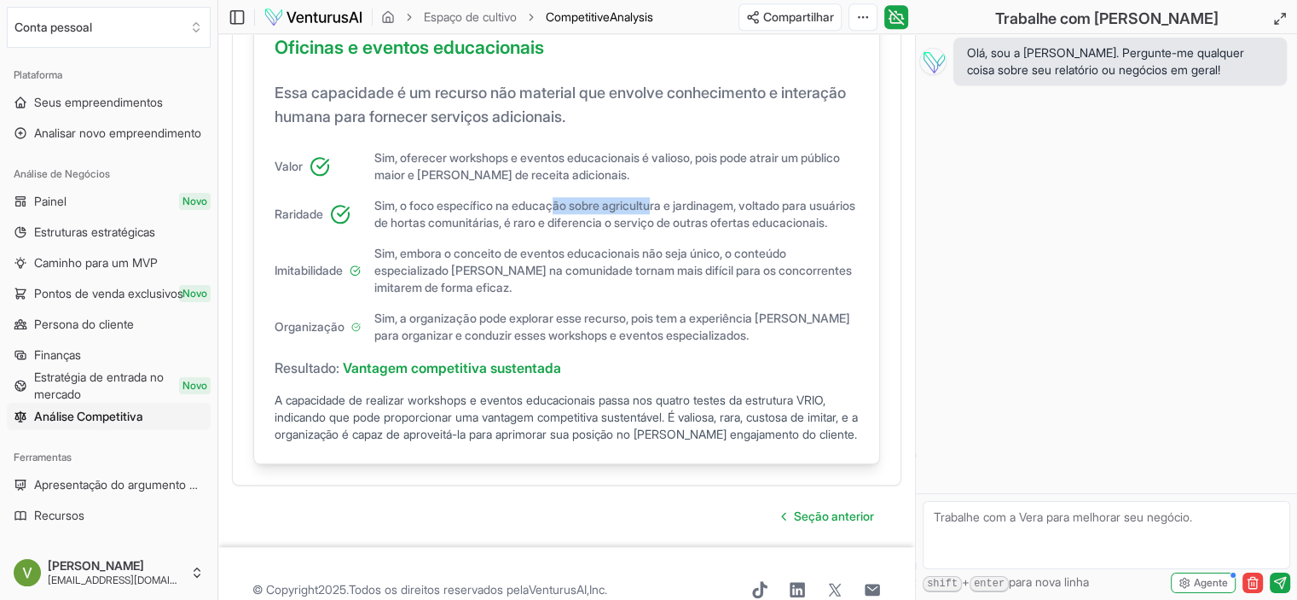
drag, startPoint x: 615, startPoint y: 228, endPoint x: 708, endPoint y: 228, distance: 93.0
click at [704, 228] on font "Sim, o foco específico na educação sobre agricultura e jardinagem, voltado para…" at bounding box center [614, 214] width 481 height 32
click at [708, 228] on font "Sim, o foco específico na educação sobre agricultura e jardinagem, voltado para…" at bounding box center [614, 214] width 481 height 32
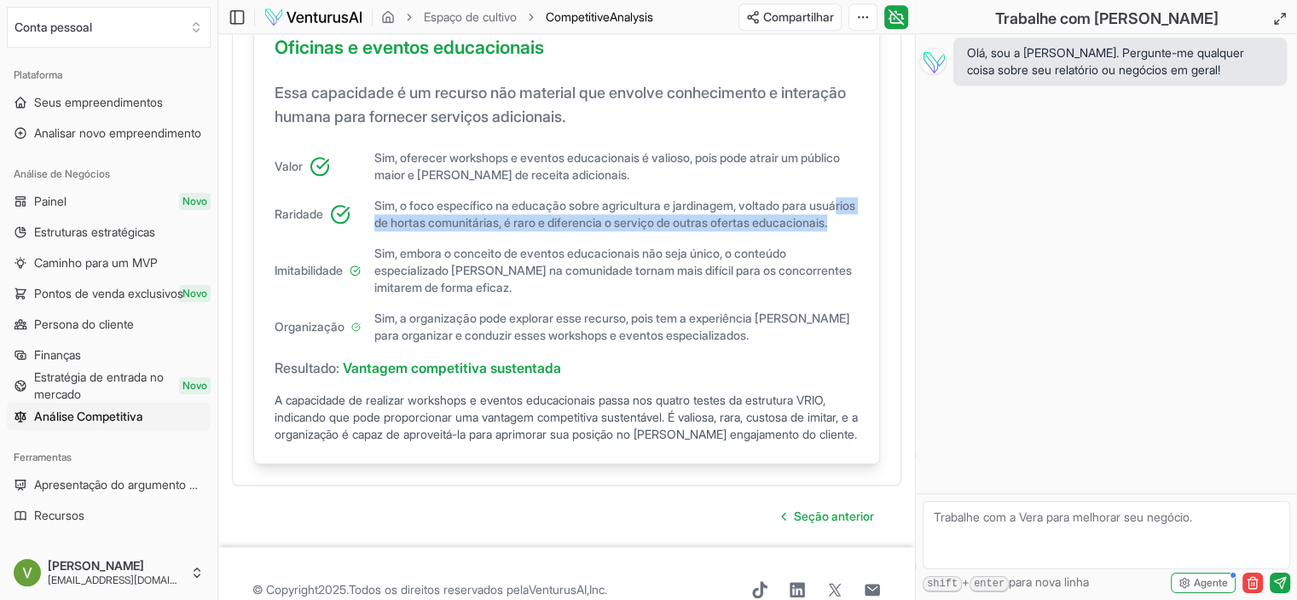
drag, startPoint x: 411, startPoint y: 249, endPoint x: 478, endPoint y: 268, distance: 69.1
click at [474, 268] on div "Valor Sim, oferecer workshops e eventos educacionais é valioso, pois pode atrai…" at bounding box center [567, 246] width 584 height 194
click at [480, 269] on div "Valor Sim, oferecer workshops e eventos educacionais é valioso, pois pode atrai…" at bounding box center [567, 246] width 584 height 194
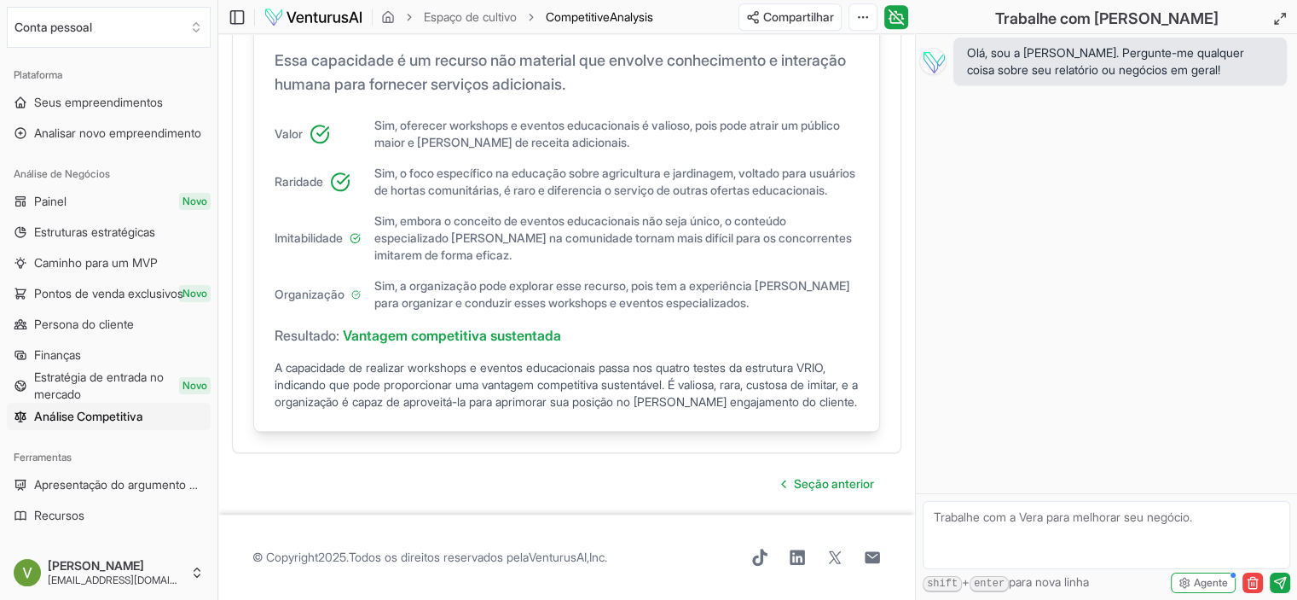
scroll to position [1744, 0]
drag, startPoint x: 461, startPoint y: 327, endPoint x: 584, endPoint y: 329, distance: 123.7
click at [576, 327] on div "Resultado: Vantagem competitiva sustentada" at bounding box center [567, 335] width 584 height 20
click at [584, 329] on div "Oficinas e eventos educacionais Essa capacidade é um recurso não material que e…" at bounding box center [566, 205] width 627 height 450
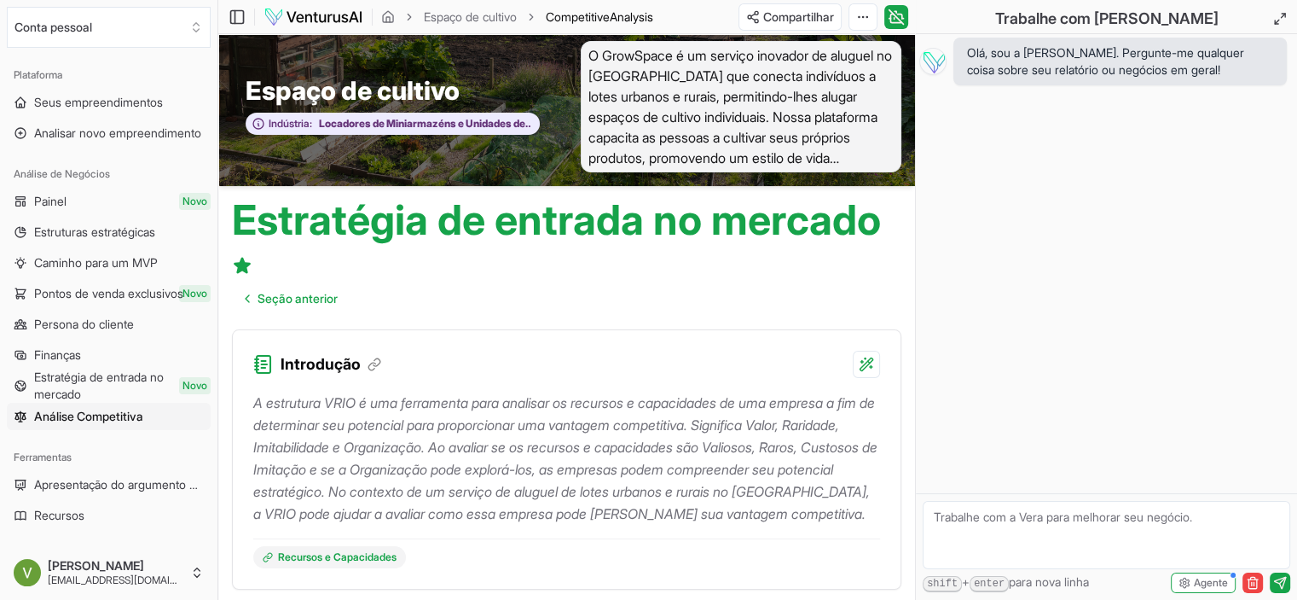
scroll to position [0, 0]
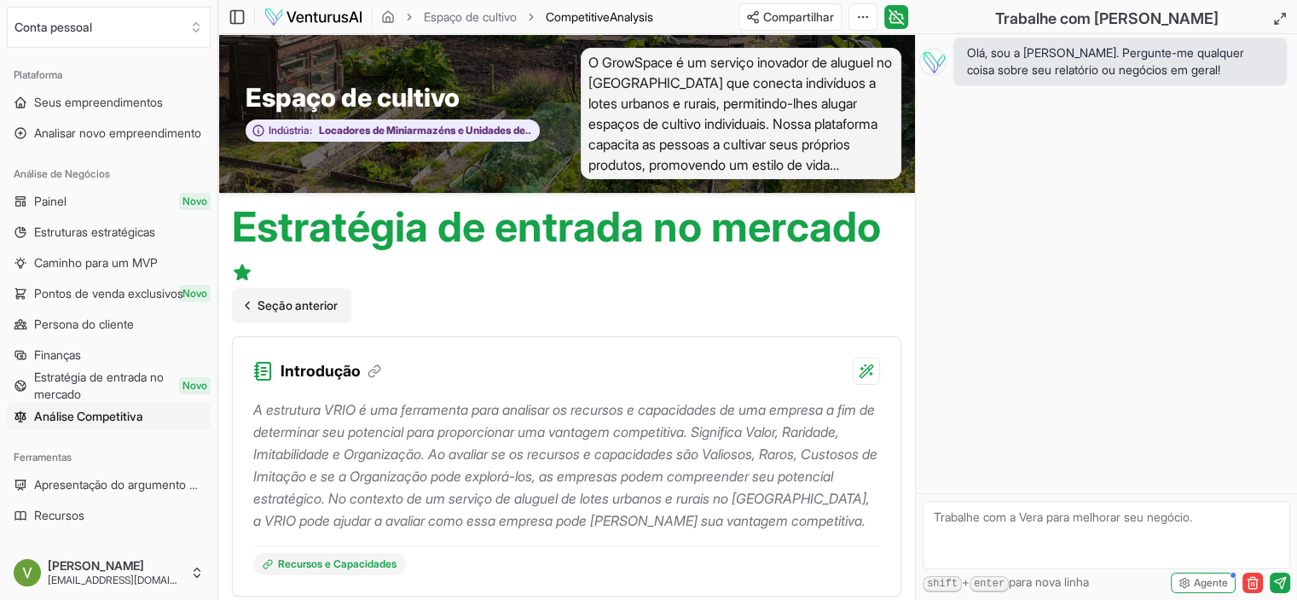
click at [322, 304] on font "Seção anterior" at bounding box center [298, 305] width 80 height 14
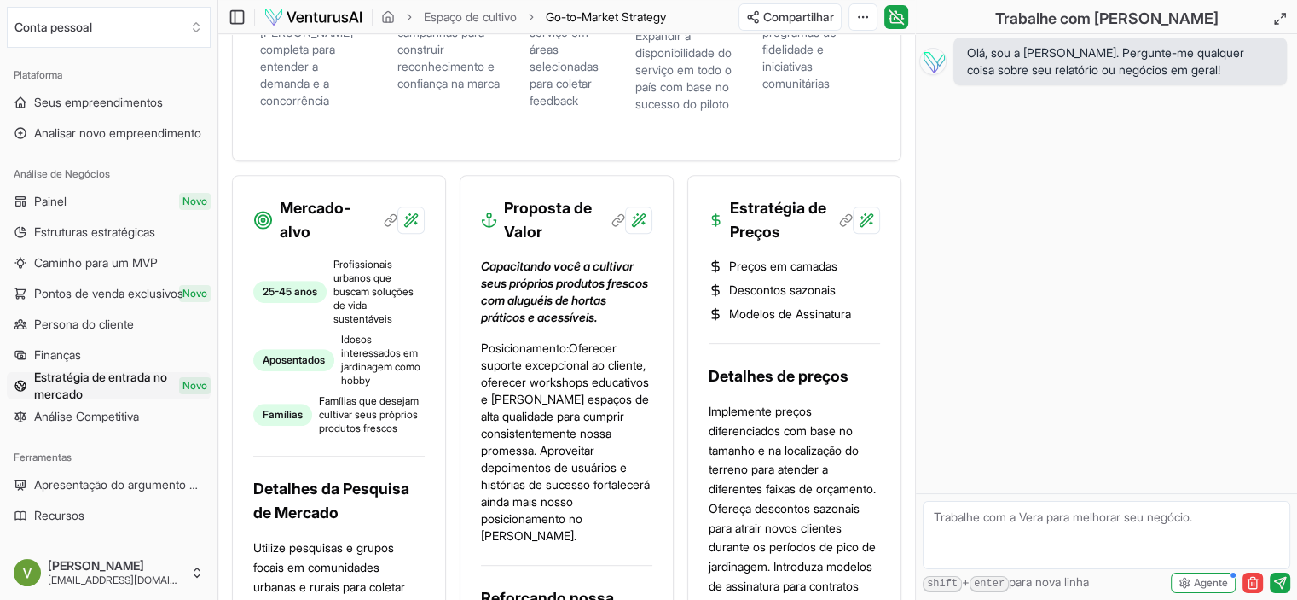
scroll to position [853, 0]
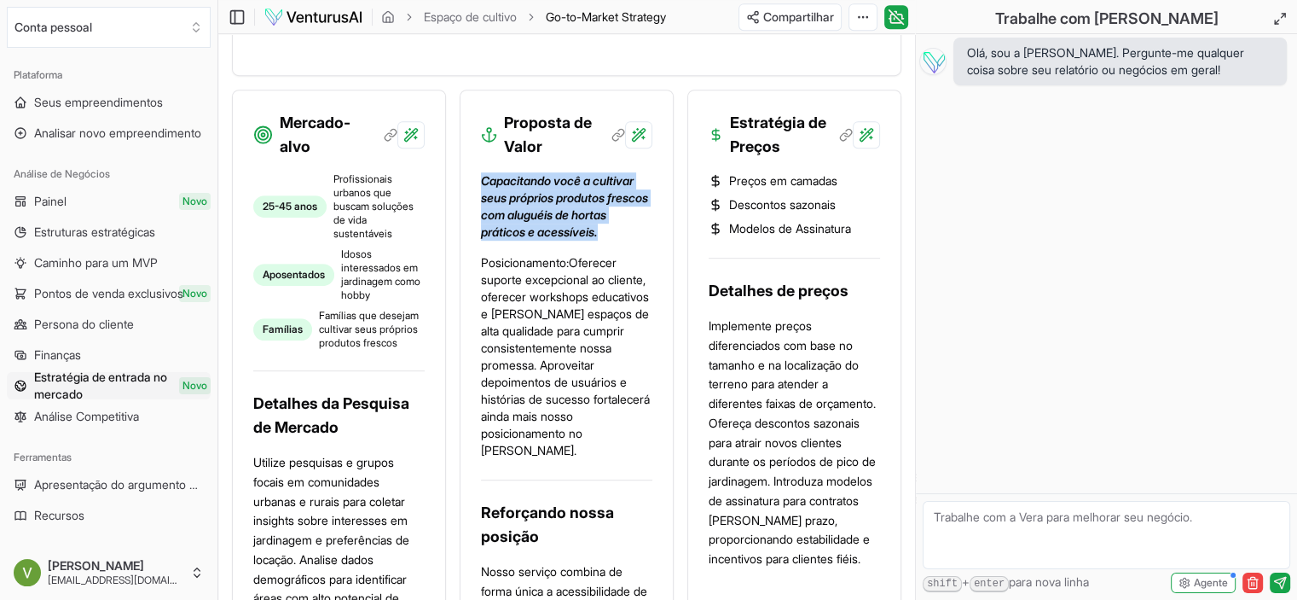
drag, startPoint x: 481, startPoint y: 195, endPoint x: 652, endPoint y: 251, distance: 179.3
click at [652, 240] on p "Capacitando você a cultivar seus próprios produtos frescos com aluguéis de hort…" at bounding box center [566, 206] width 171 height 68
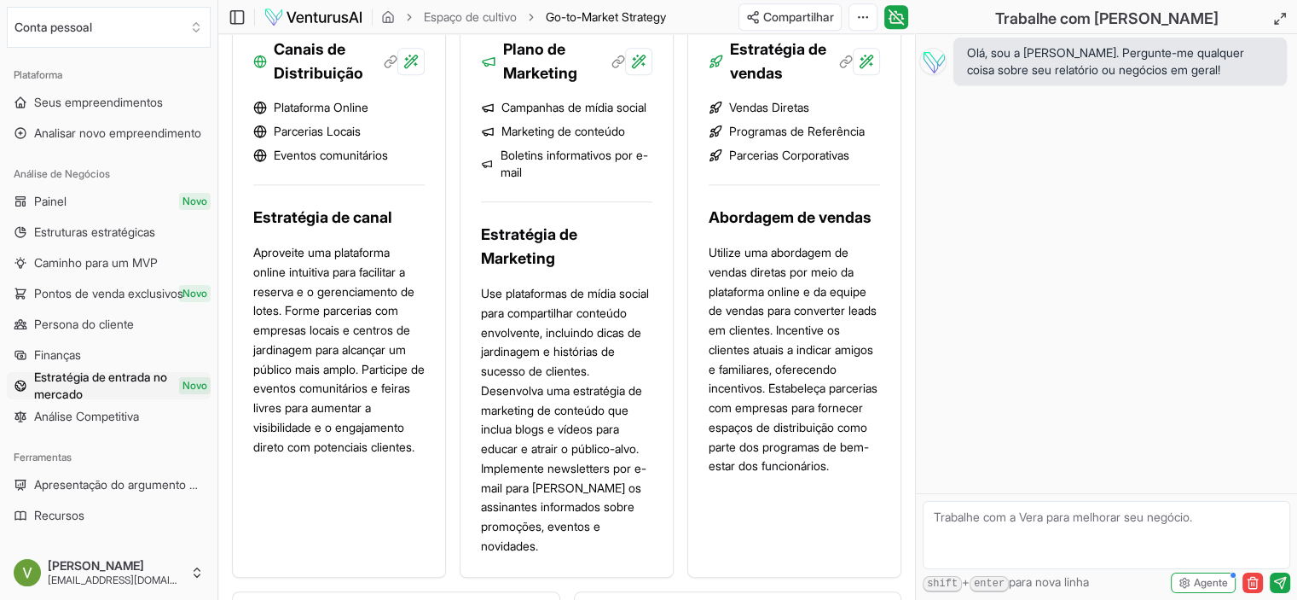
scroll to position [1706, 0]
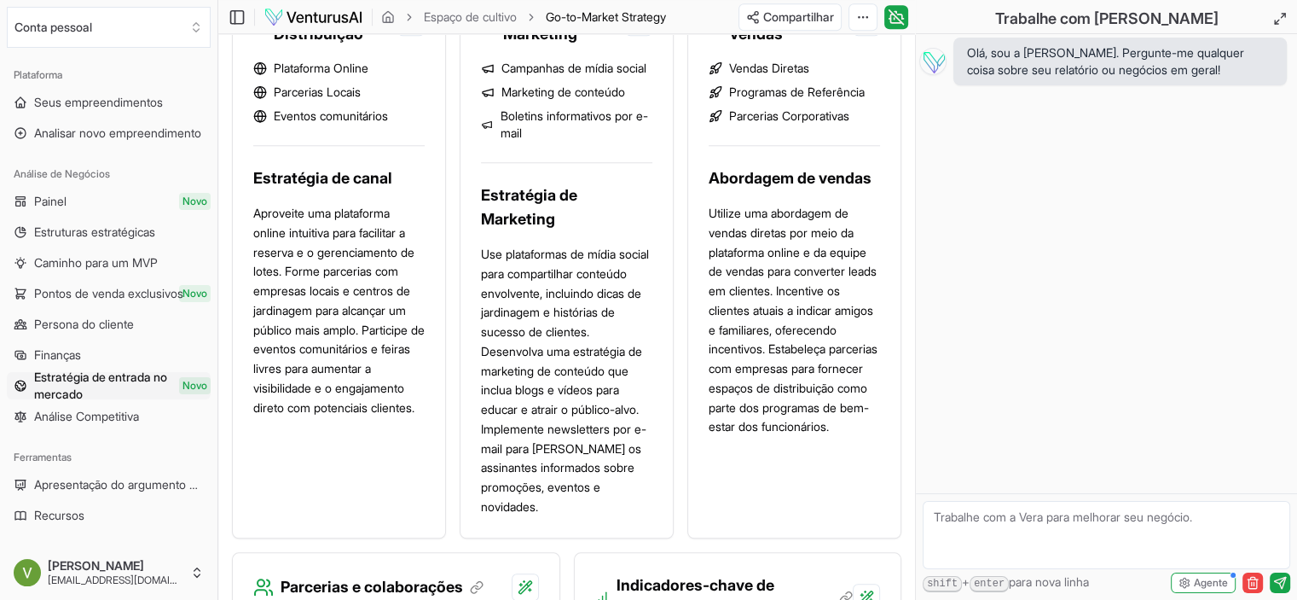
click at [544, 211] on font "Estratégia de Marketing" at bounding box center [529, 207] width 96 height 42
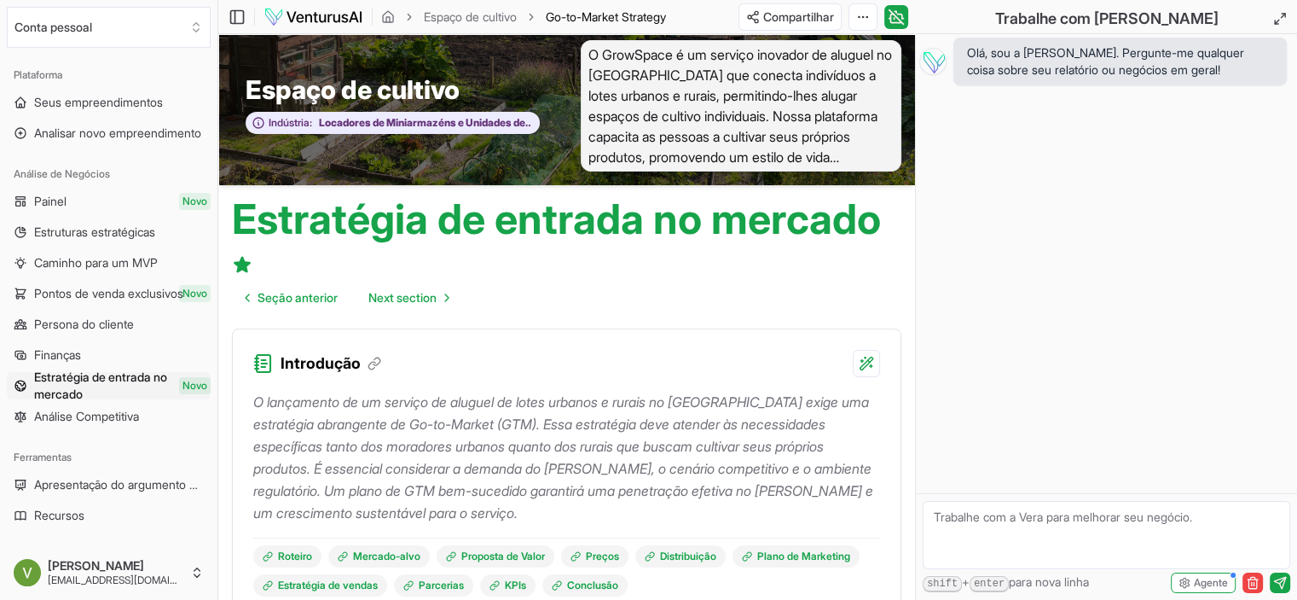
scroll to position [0, 0]
